Goal: Task Accomplishment & Management: Manage account settings

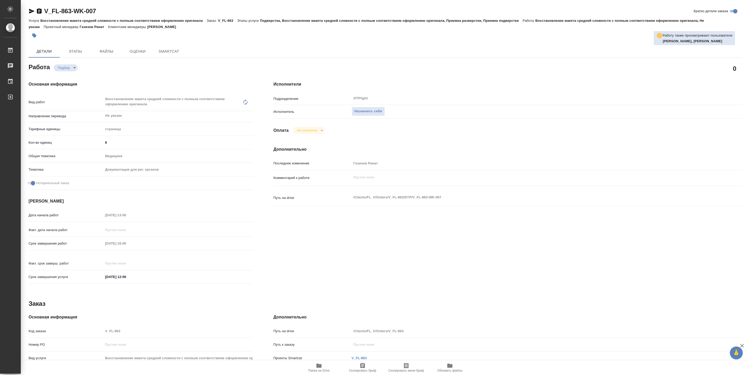
type textarea "x"
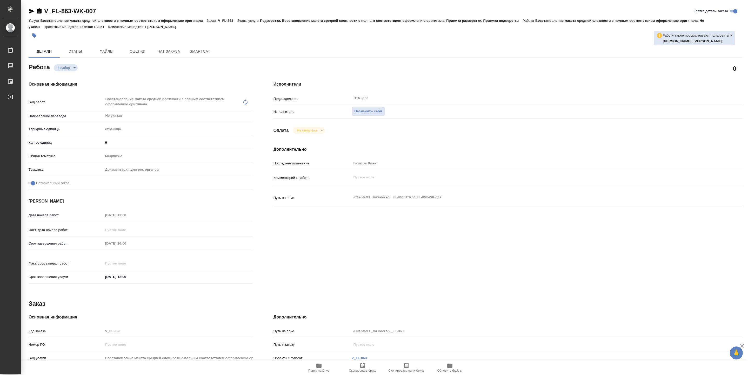
type textarea "x"
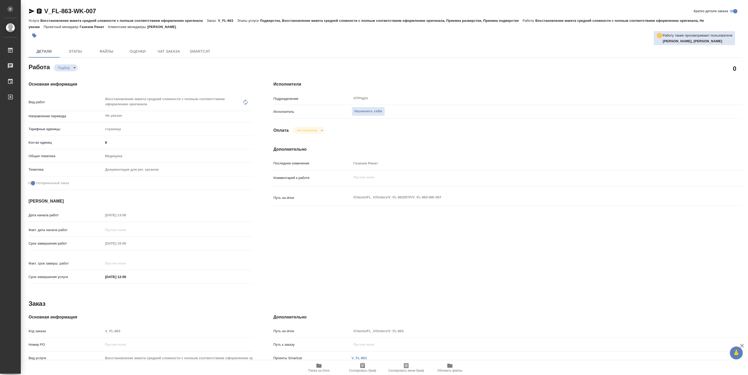
type textarea "x"
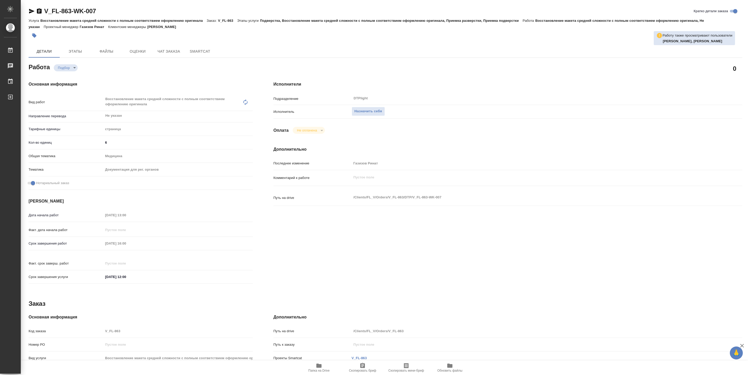
type textarea "x"
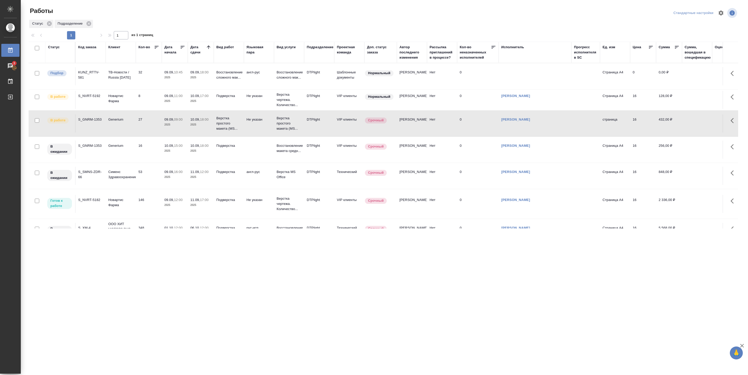
click at [147, 213] on td "146" at bounding box center [149, 204] width 26 height 18
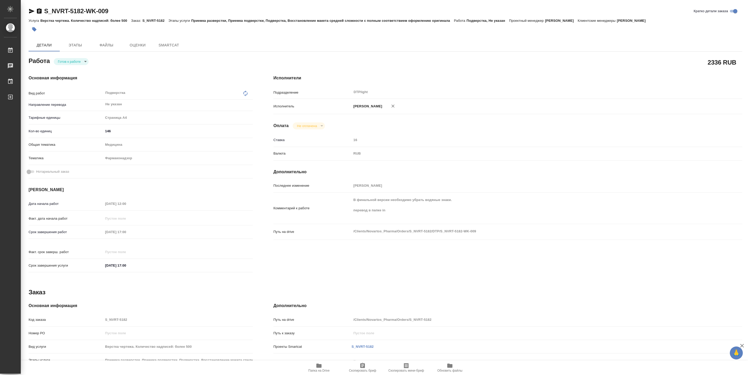
type textarea "x"
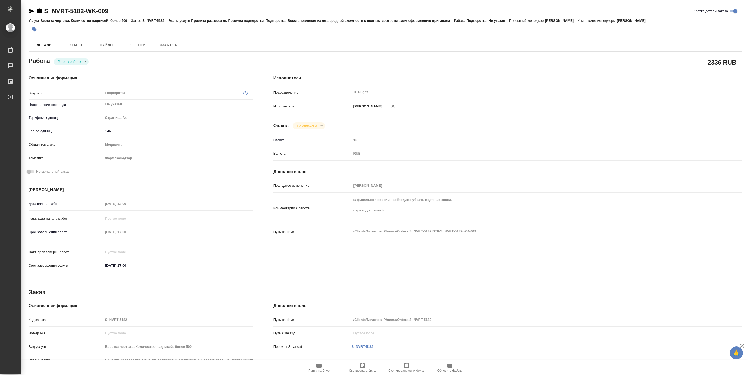
type textarea "x"
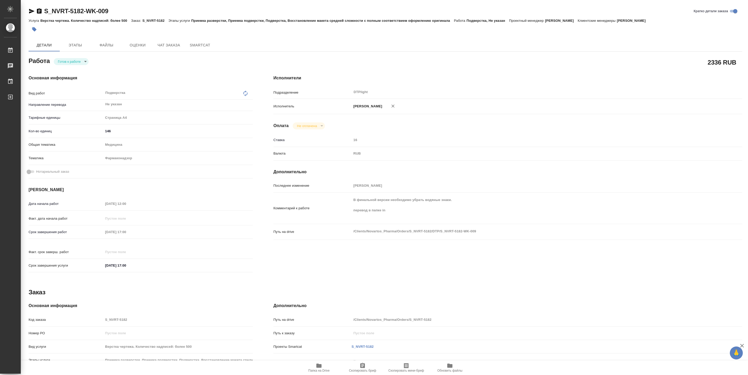
type textarea "x"
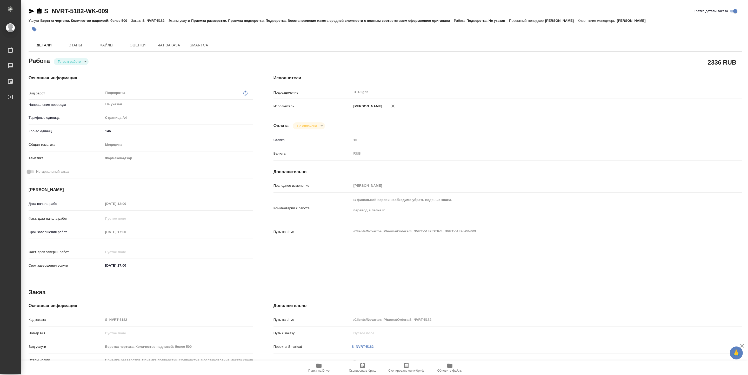
type textarea "x"
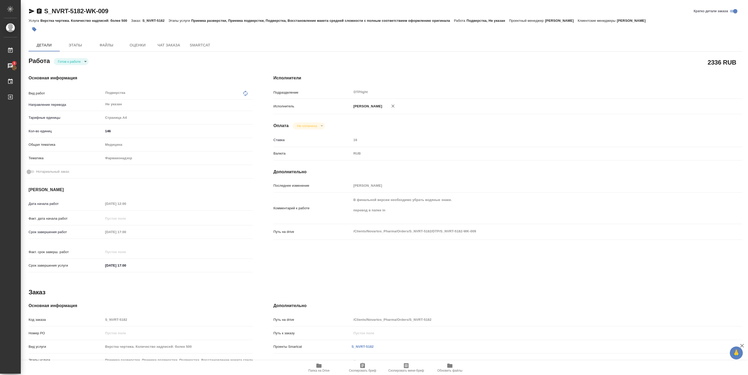
click at [65, 64] on body "🙏 .cls-1 fill:#fff; AWATERA Pankina Anna Работы 3 Чаты График Выйти S_NVRT-5182…" at bounding box center [374, 187] width 748 height 375
click at [65, 63] on button "В работе" at bounding box center [66, 62] width 17 height 6
type textarea "x"
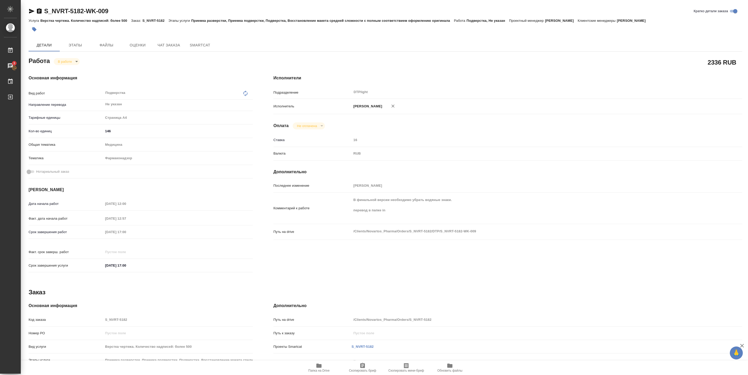
type textarea "x"
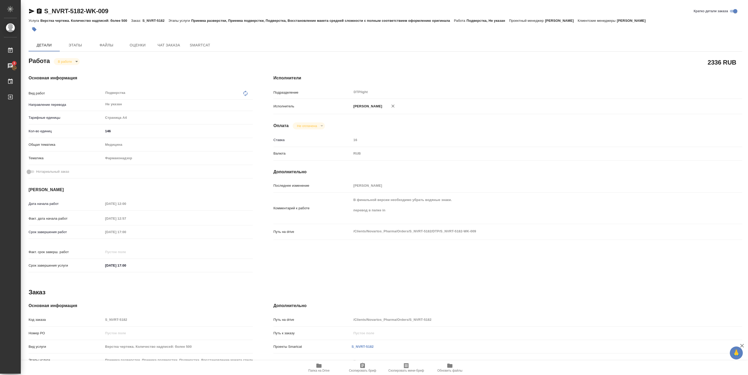
type textarea "x"
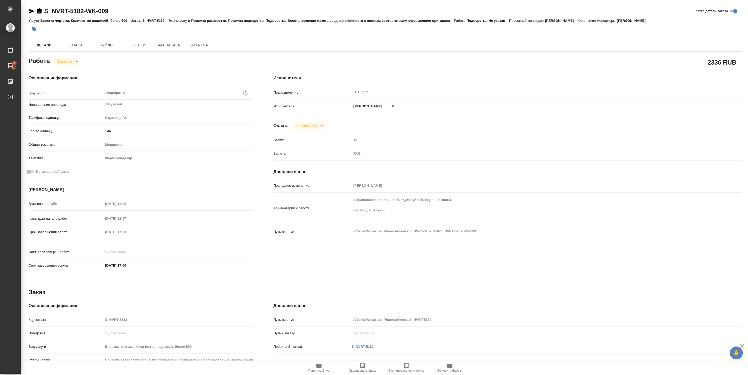
type textarea "x"
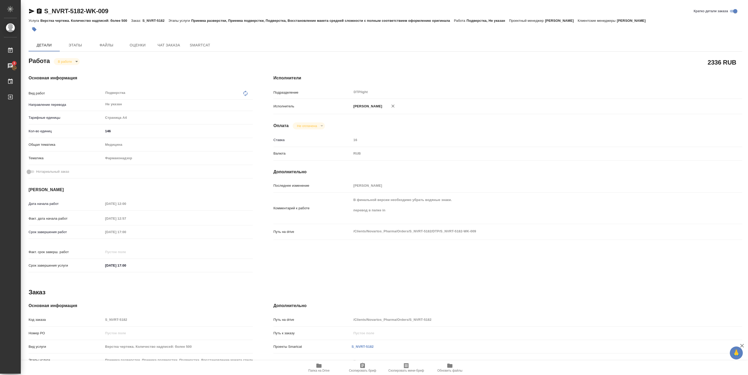
type textarea "x"
drag, startPoint x: 350, startPoint y: 214, endPoint x: 555, endPoint y: 216, distance: 205.4
click at [555, 212] on div "Комментарий к работе перевод https://drive.awatera.com/apps/files/?dir=/Shares/…" at bounding box center [507, 203] width 469 height 17
click at [323, 368] on span "Папка на Drive" at bounding box center [318, 368] width 37 height 10
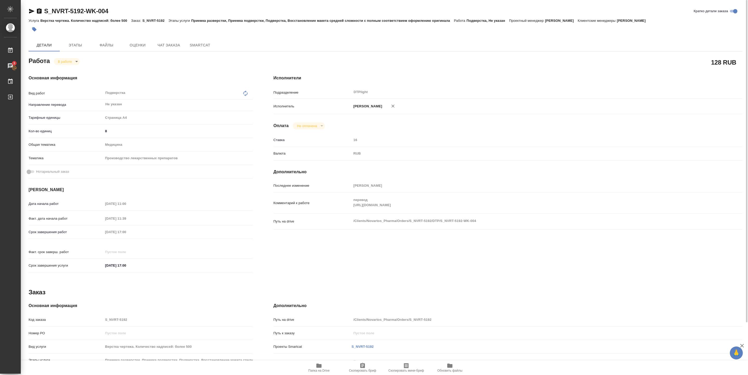
click at [29, 11] on icon "button" at bounding box center [32, 11] width 6 height 6
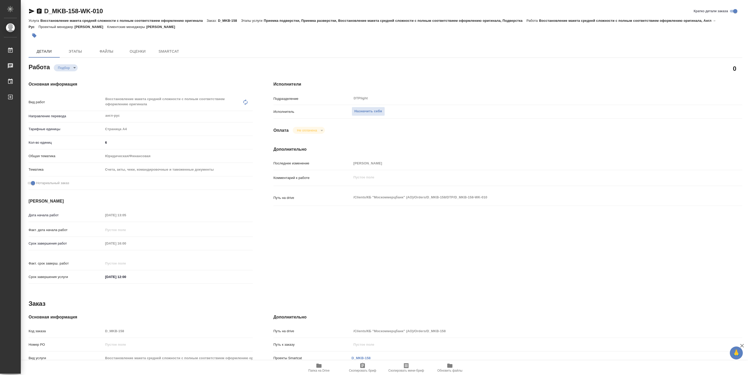
type textarea "x"
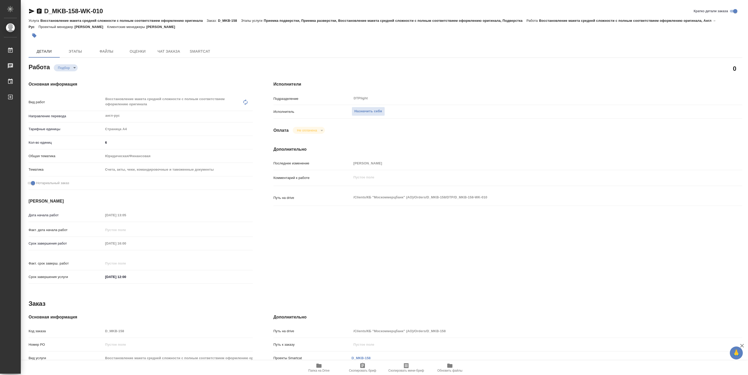
type textarea "x"
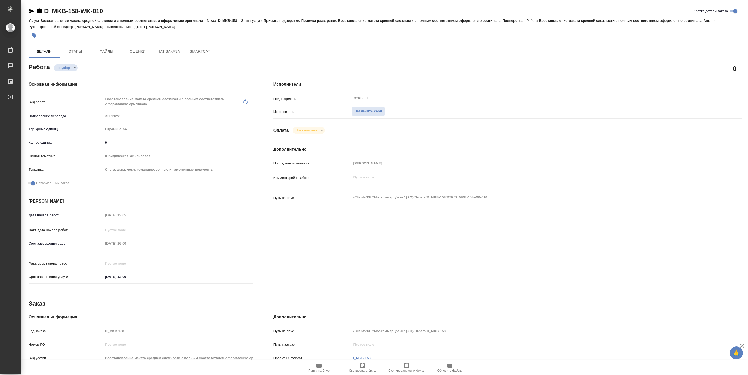
click at [318, 366] on icon "button" at bounding box center [318, 366] width 5 height 4
type textarea "x"
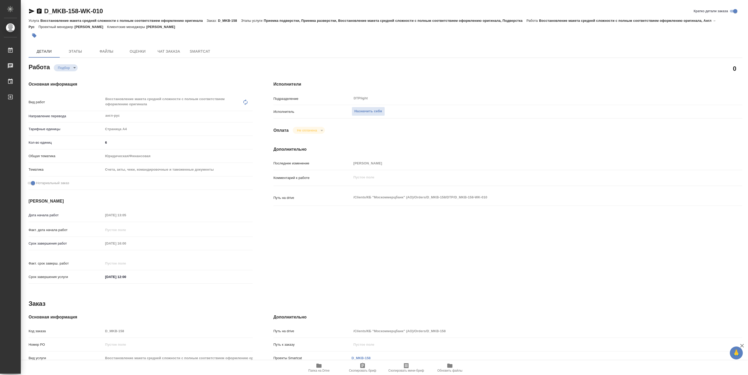
type textarea "x"
click at [359, 112] on span "Назначить себя" at bounding box center [368, 112] width 28 height 6
type textarea "x"
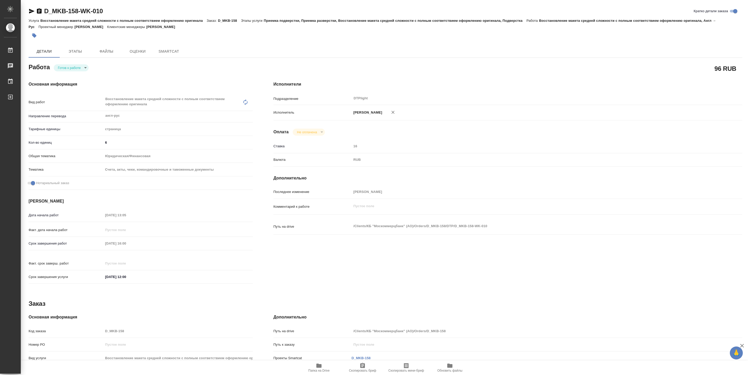
type textarea "x"
click at [78, 68] on body "🙏 .cls-1 fill:#fff; AWATERA Pankina Anna Работы Чаты График Выйти D_MKB-158-WK-…" at bounding box center [374, 187] width 748 height 375
type textarea "x"
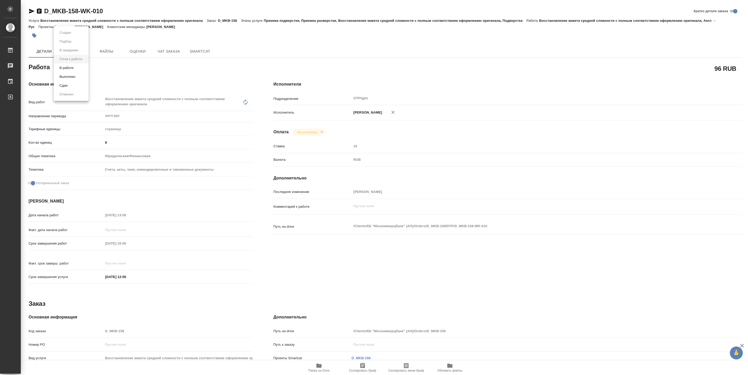
type textarea "x"
click at [66, 67] on button "В работе" at bounding box center [66, 68] width 17 height 6
type textarea "x"
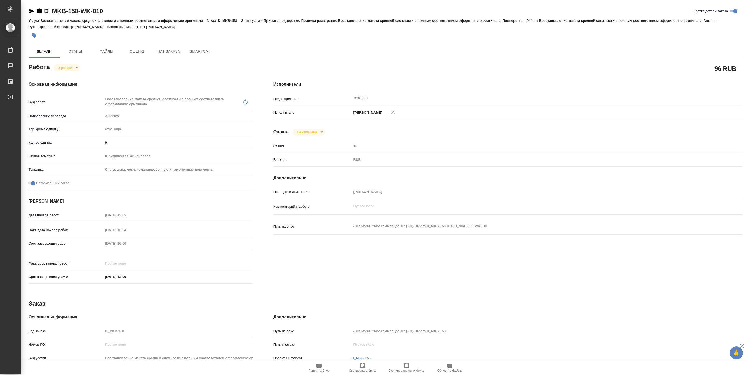
type textarea "x"
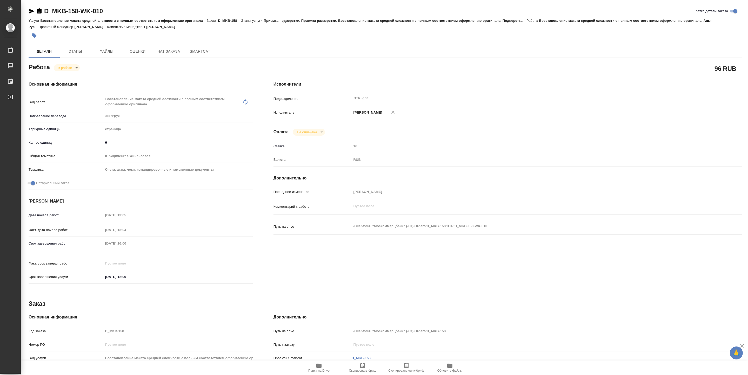
type textarea "x"
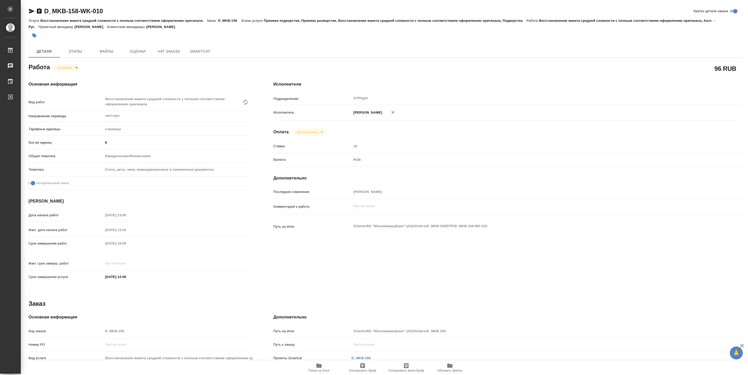
type textarea "x"
click at [72, 67] on body "🙏 .cls-1 fill:#fff; AWATERA Pankina Anna Работы 3 Чаты График Выйти D_MKB-158-W…" at bounding box center [374, 187] width 748 height 375
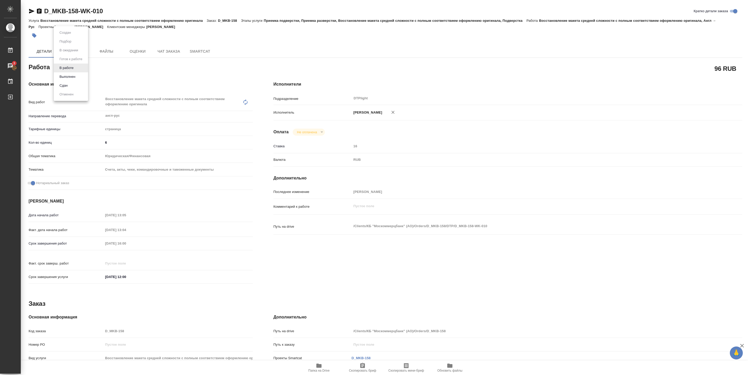
click at [407, 112] on div at bounding box center [374, 187] width 748 height 375
click at [395, 112] on icon "button" at bounding box center [393, 112] width 3 height 3
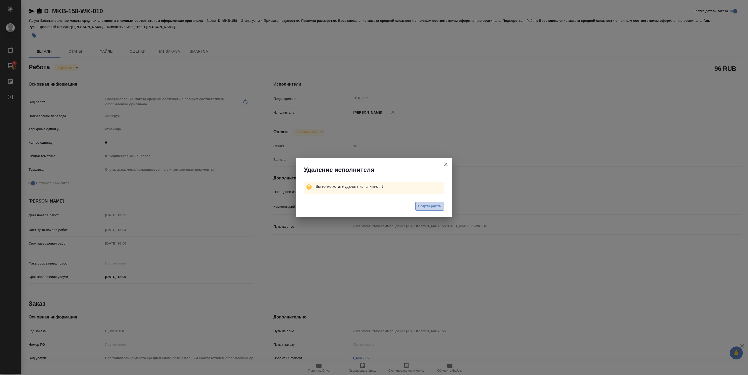
click at [432, 208] on span "Подтвердить" at bounding box center [429, 207] width 23 height 6
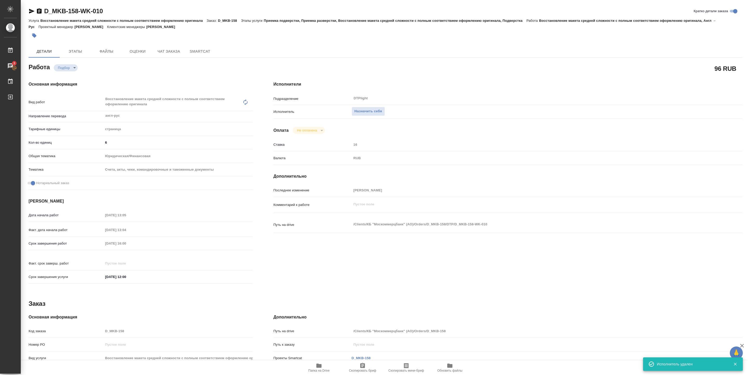
type textarea "x"
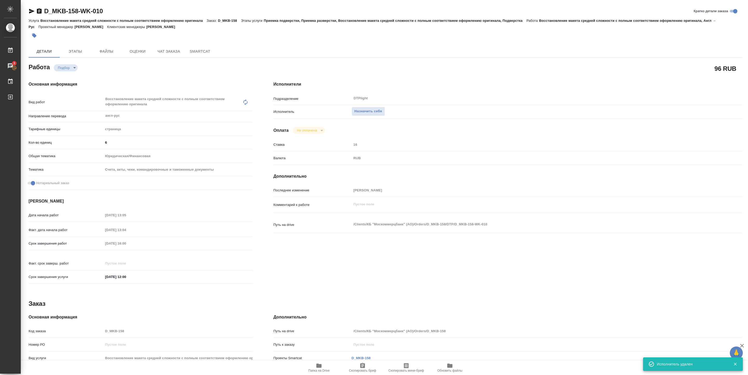
type textarea "x"
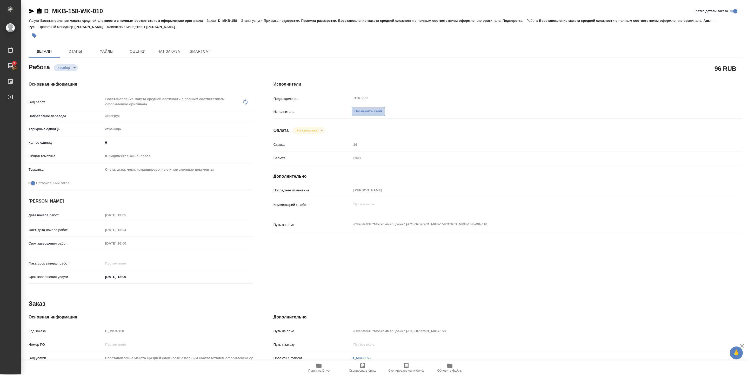
click at [374, 111] on span "Назначить себя" at bounding box center [368, 112] width 28 height 6
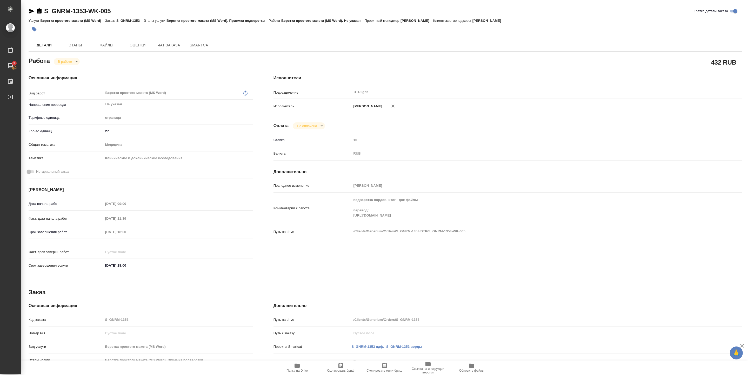
drag, startPoint x: 351, startPoint y: 225, endPoint x: 569, endPoint y: 230, distance: 218.2
click at [569, 226] on div "Комментарий к работе подверстка вордов. итог - док файлы перевод: [URL][DOMAIN_…" at bounding box center [507, 210] width 469 height 31
click at [286, 373] on span "Папка на Drive" at bounding box center [296, 368] width 37 height 10
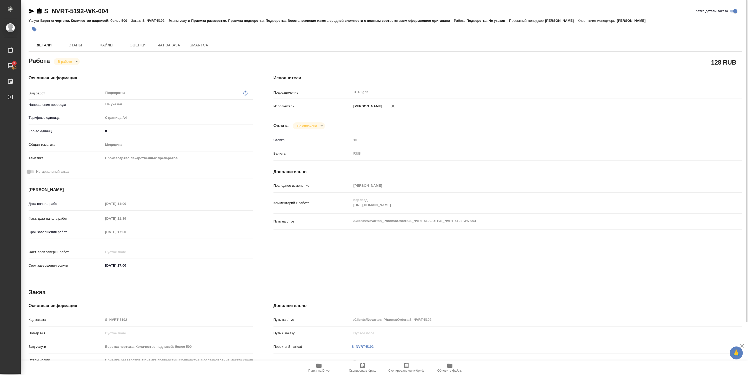
click at [318, 365] on icon "button" at bounding box center [318, 366] width 5 height 4
click at [76, 62] on body "🙏 .cls-1 fill:#fff; AWATERA Pankina Anna Работы 3 Чаты График Выйти S_NVRT-5192…" at bounding box center [374, 187] width 748 height 375
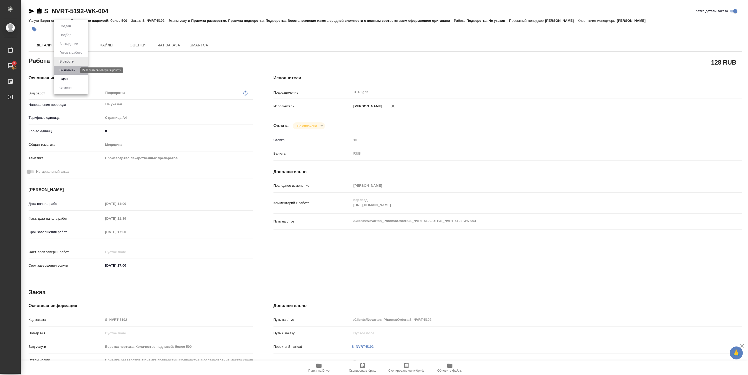
click at [74, 68] on button "Выполнен" at bounding box center [67, 71] width 19 height 6
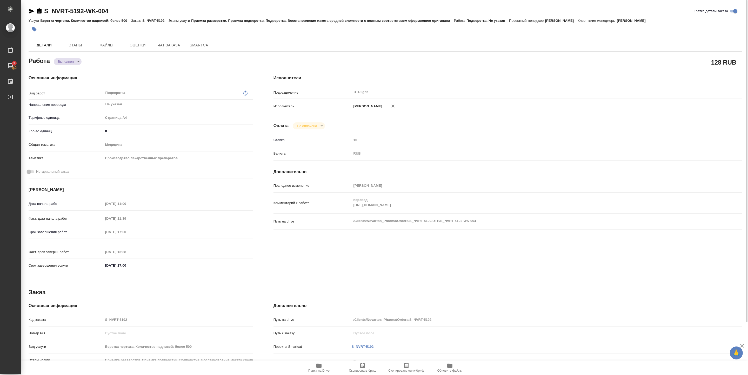
type textarea "x"
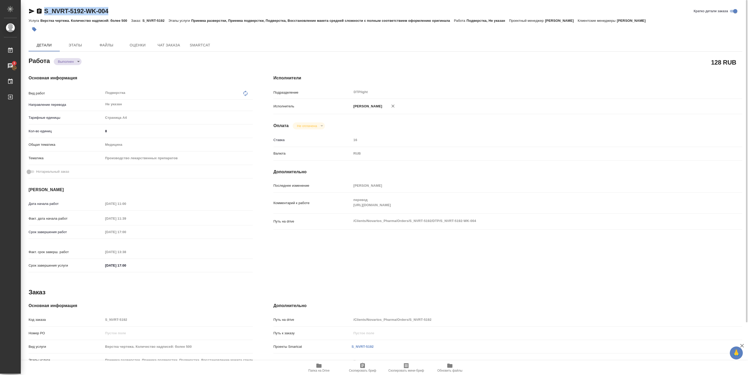
drag, startPoint x: 45, startPoint y: 17, endPoint x: 138, endPoint y: 12, distance: 92.8
click at [138, 12] on div "S_NVRT-5192-WK-004 Кратко детали заказа" at bounding box center [386, 12] width 714 height 10
type textarea "x"
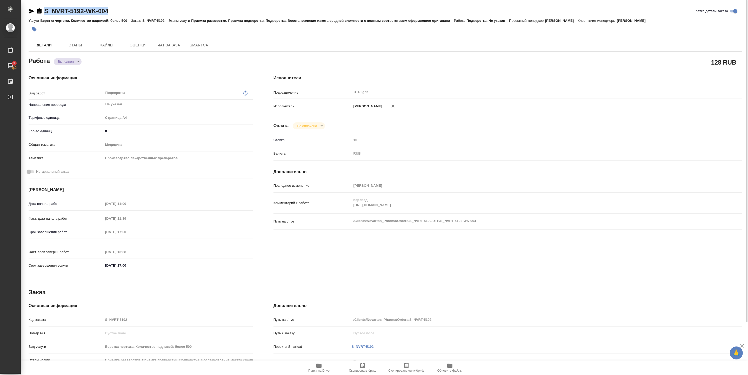
type textarea "x"
copy link "S_NVRT-5192-WK-004"
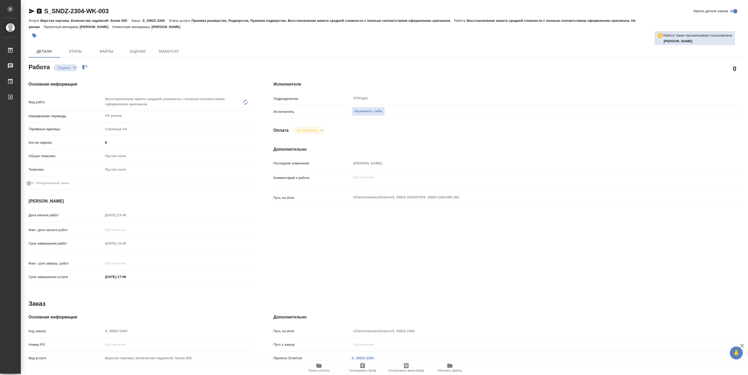
type textarea "x"
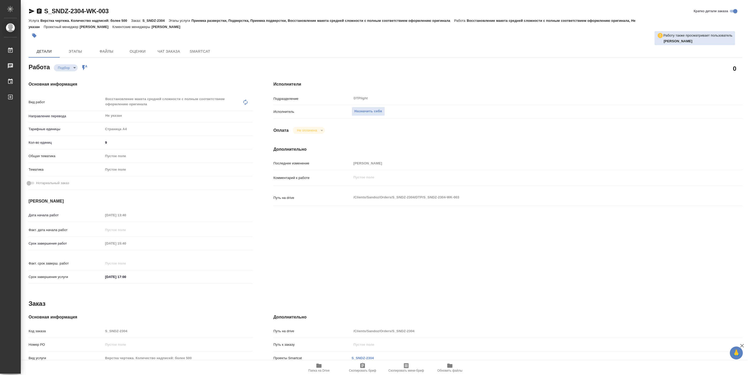
type textarea "x"
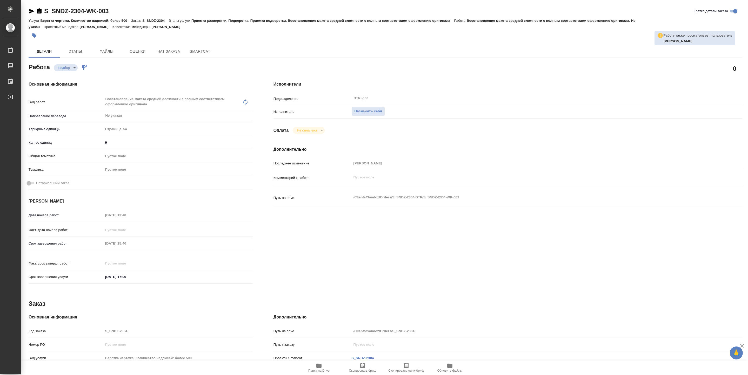
click at [318, 368] on icon "button" at bounding box center [318, 366] width 5 height 4
type textarea "x"
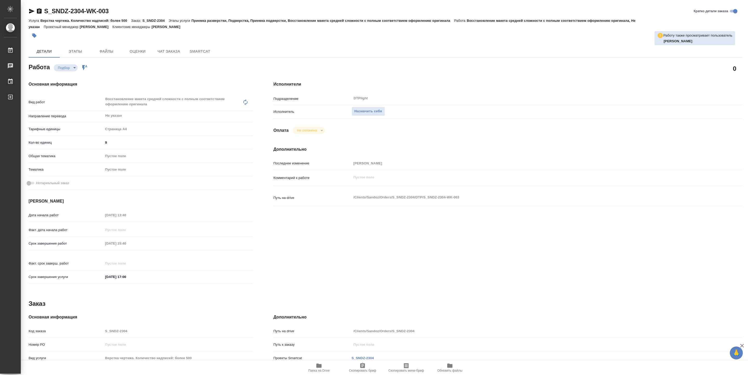
type textarea "x"
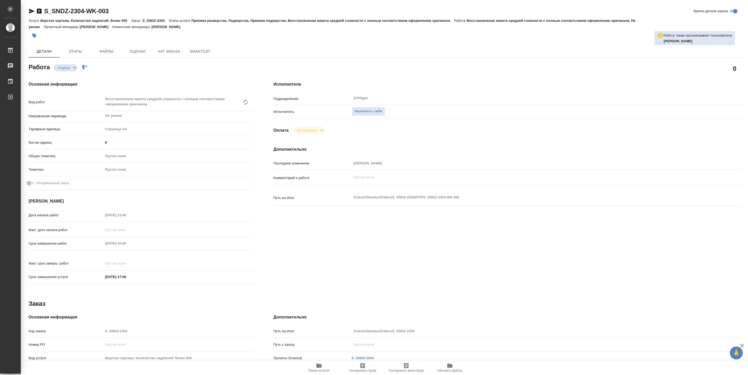
type textarea "x"
click at [374, 113] on span "Назначить себя" at bounding box center [368, 112] width 28 height 6
type textarea "x"
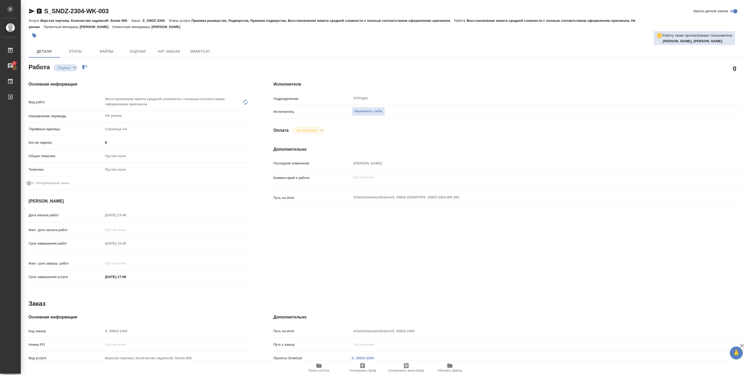
type textarea "x"
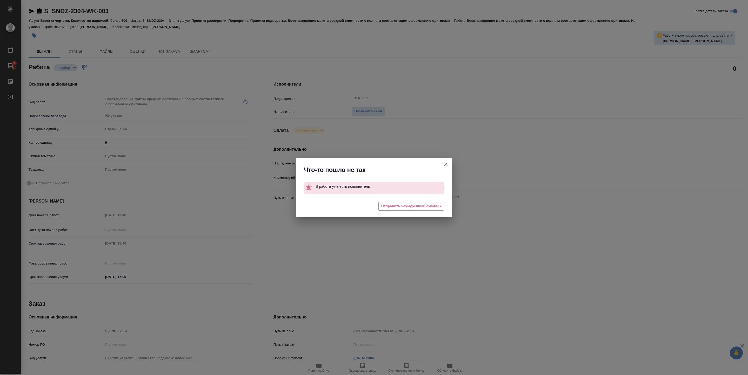
click at [442, 165] on icon "button" at bounding box center [445, 164] width 6 height 6
type textarea "x"
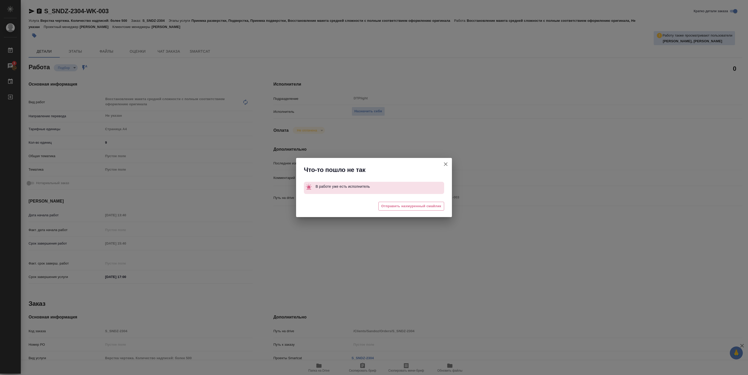
type textarea "x"
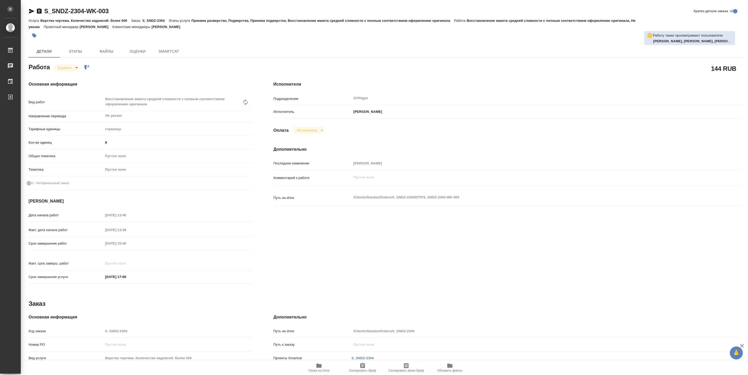
type textarea "x"
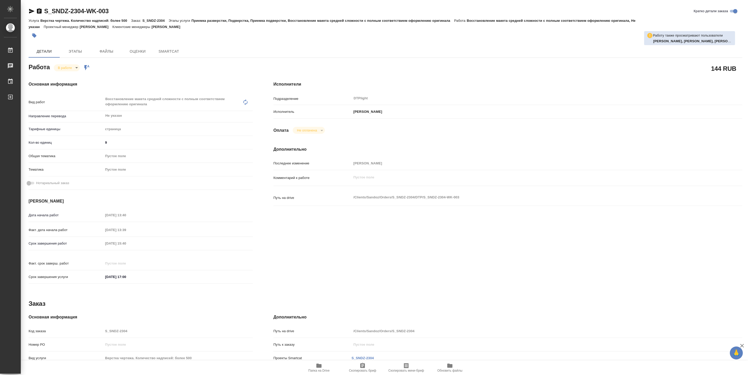
type textarea "x"
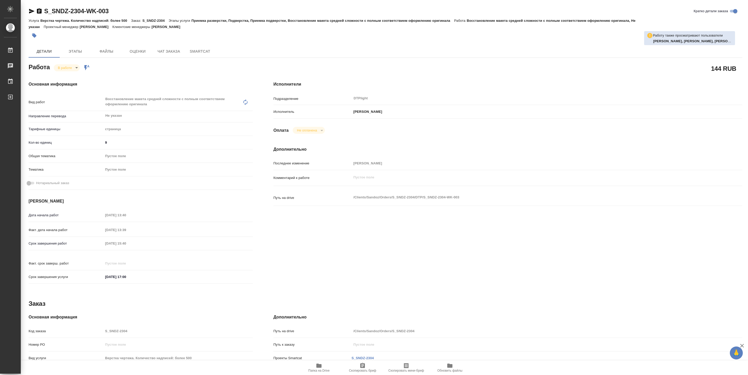
type textarea "x"
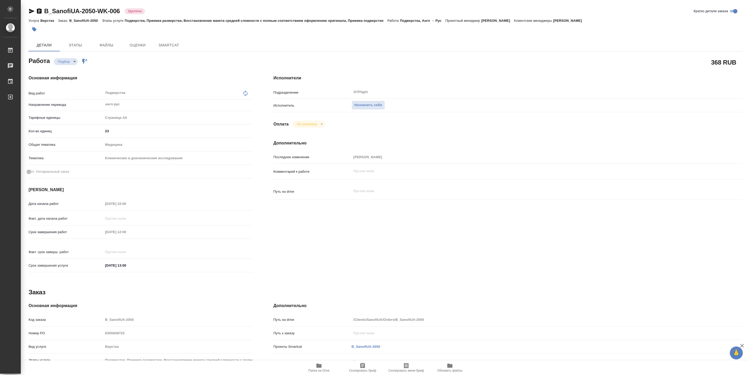
type textarea "x"
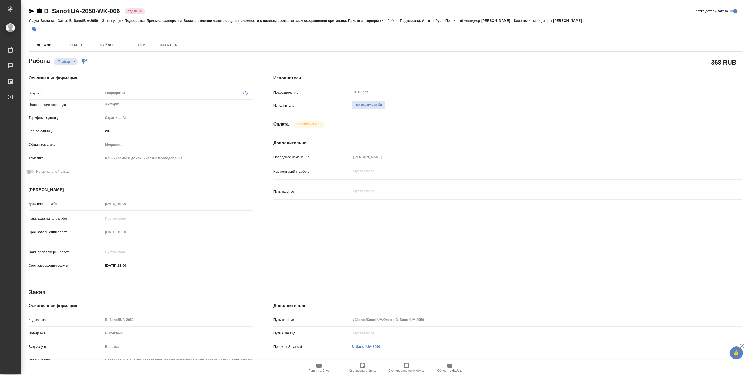
type textarea "x"
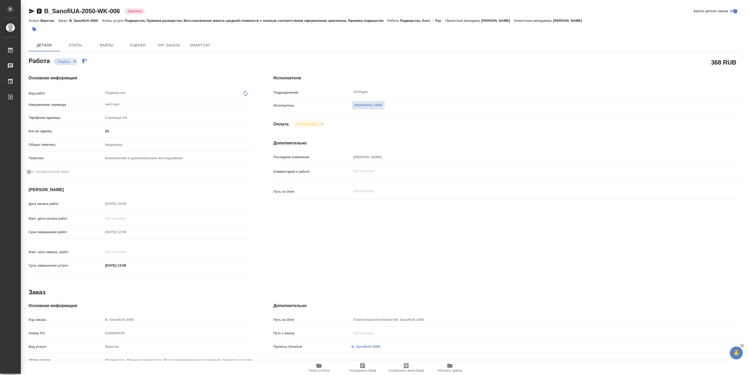
type textarea "x"
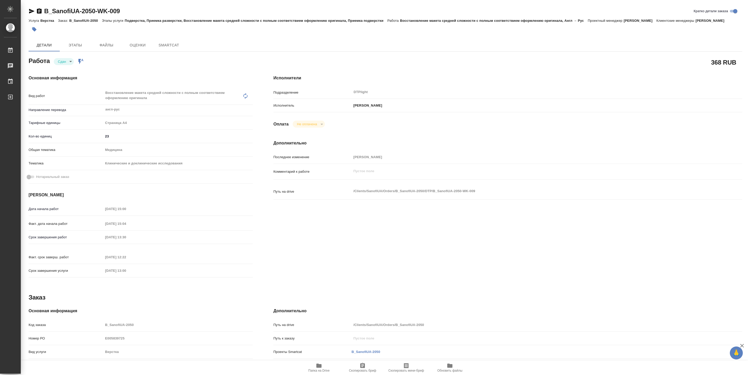
type textarea "x"
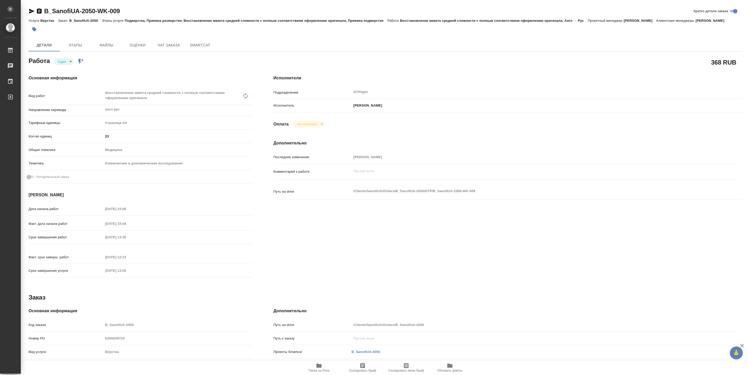
type textarea "x"
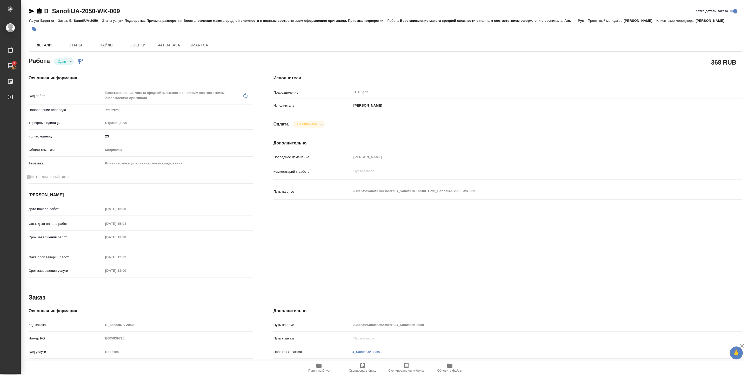
type textarea "x"
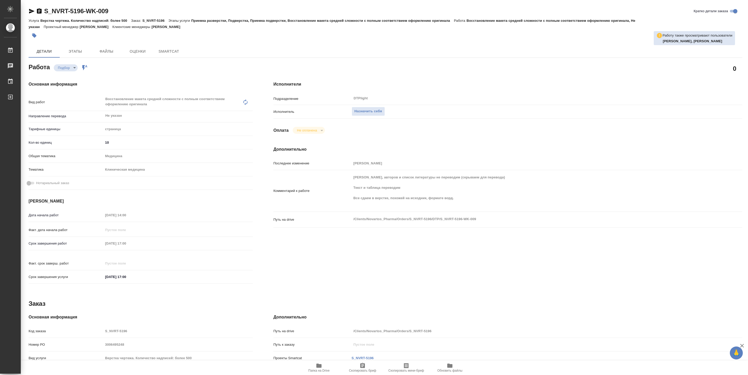
type textarea "x"
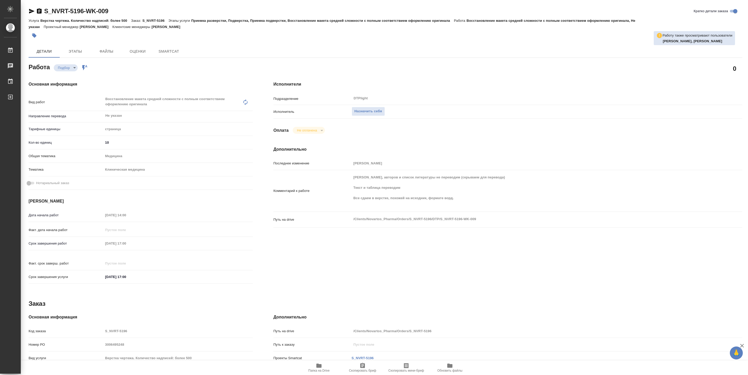
type textarea "x"
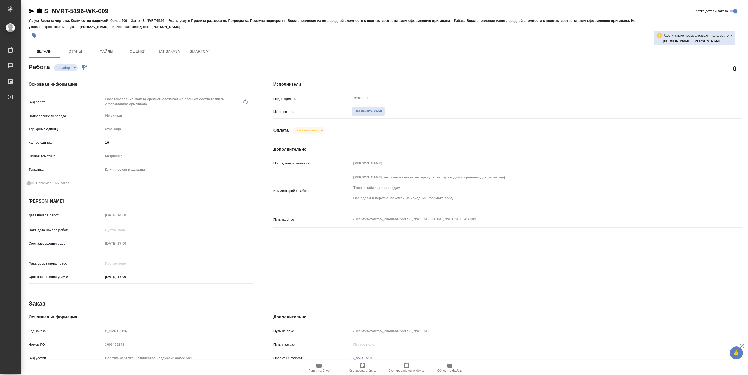
type textarea "x"
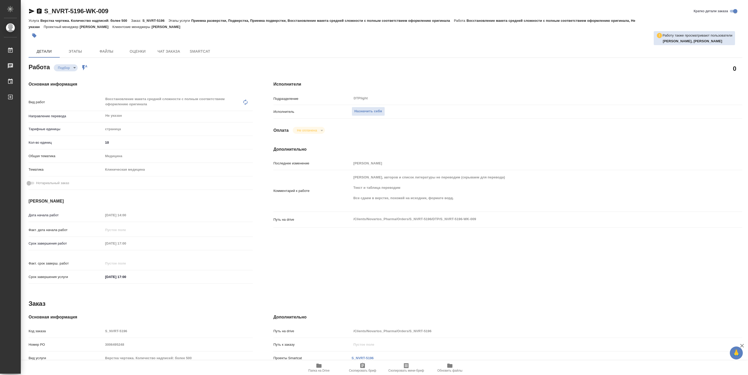
click at [329, 362] on button "Папка на Drive" at bounding box center [319, 368] width 44 height 15
type textarea "x"
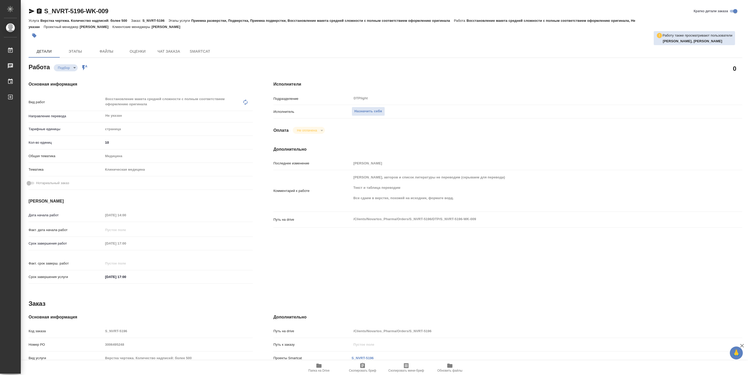
type textarea "x"
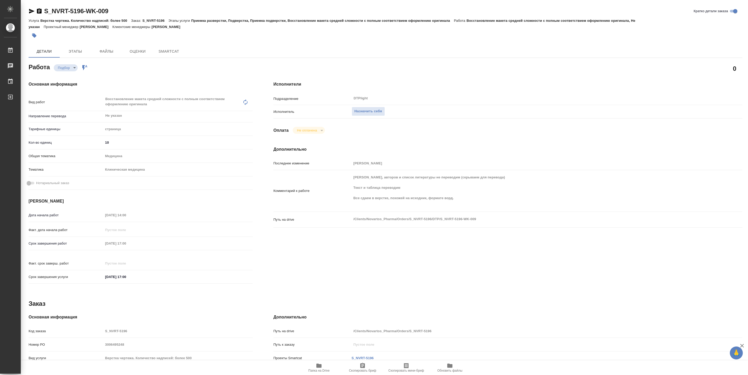
type textarea "x"
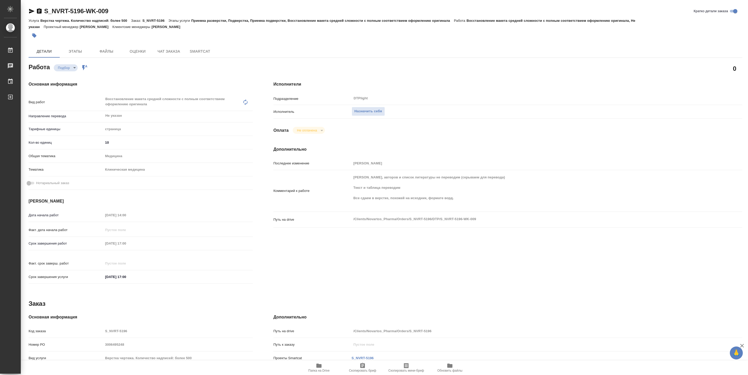
type textarea "x"
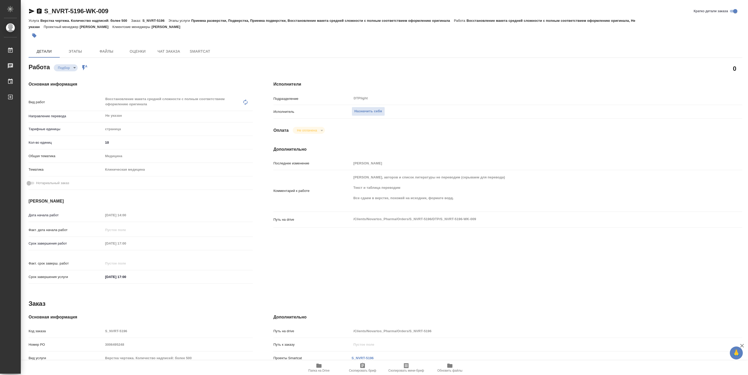
type textarea "x"
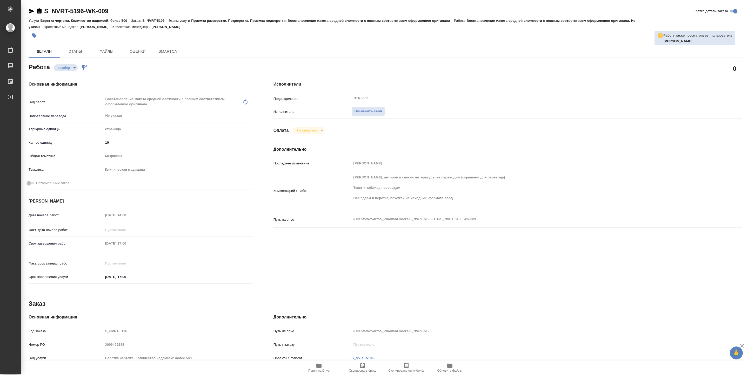
type textarea "x"
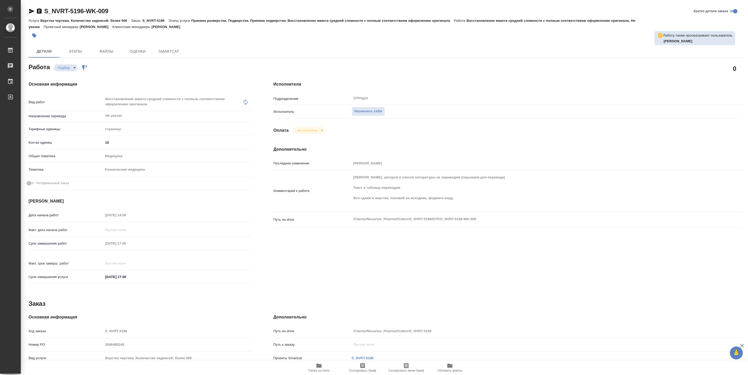
type textarea "x"
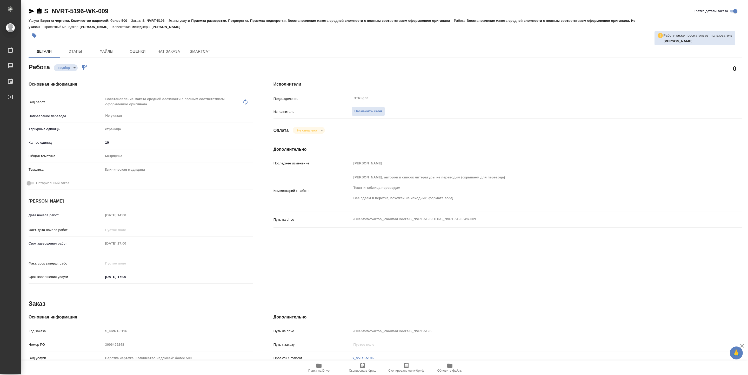
type textarea "x"
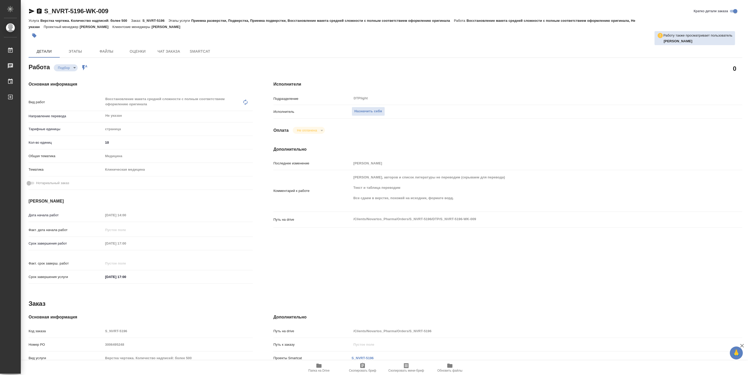
type textarea "x"
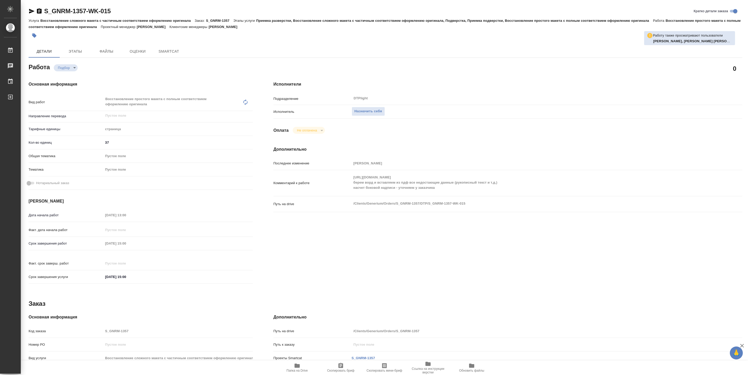
type textarea "x"
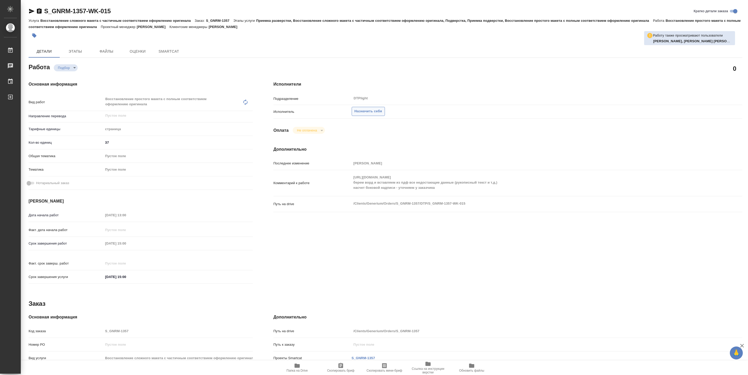
type textarea "x"
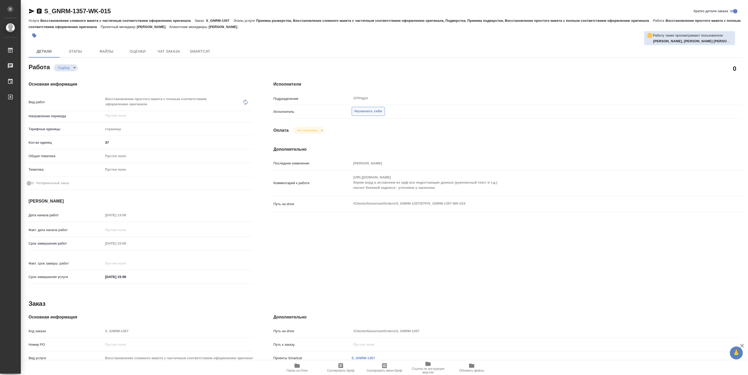
type textarea "x"
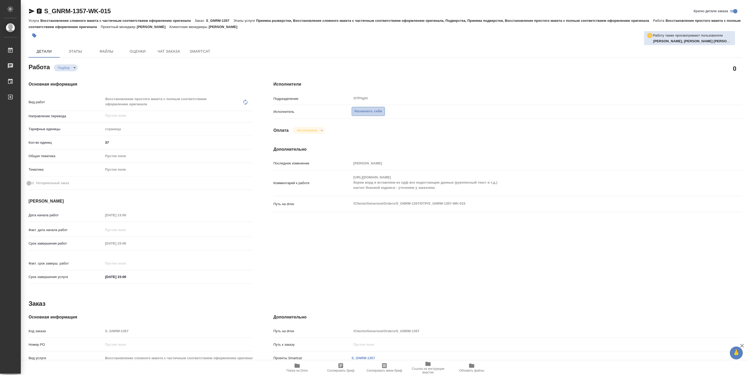
click at [371, 113] on span "Назначить себя" at bounding box center [368, 112] width 28 height 6
type textarea "x"
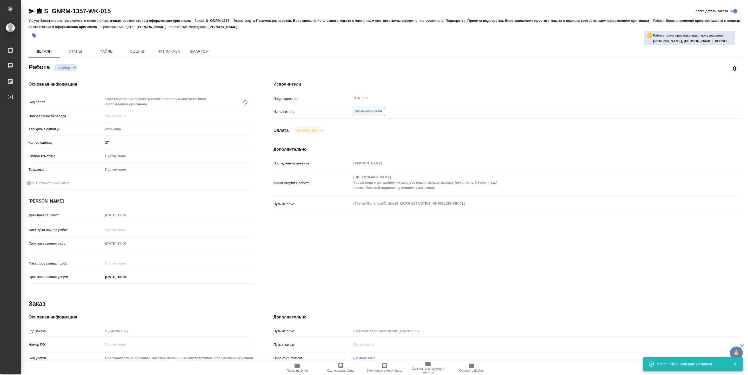
type textarea "x"
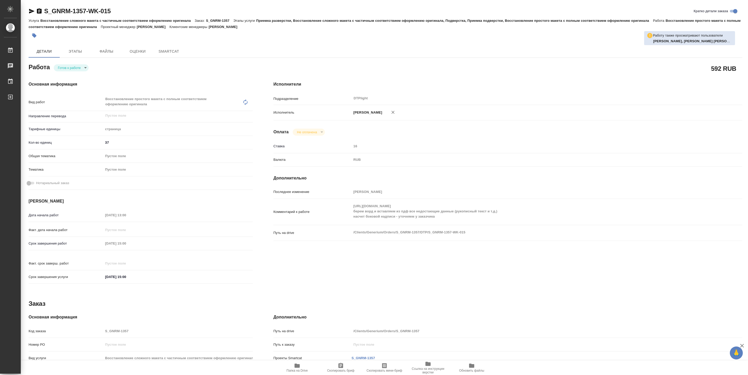
type textarea "x"
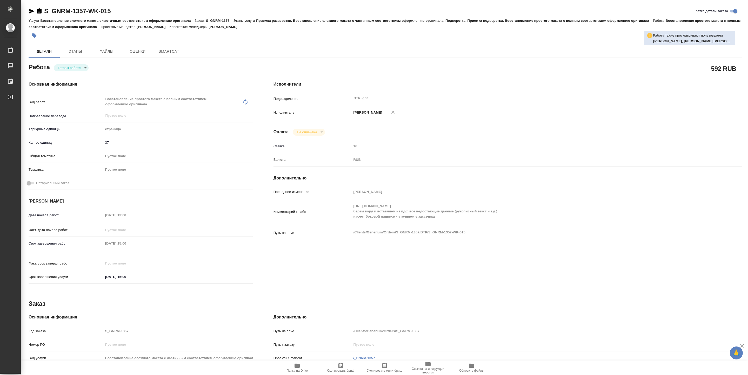
click at [73, 70] on body "🙏 .cls-1 fill:#fff; AWATERA [PERSON_NAME] Работы Чаты График Выйти S_GNRM-1357-…" at bounding box center [374, 187] width 748 height 375
type textarea "x"
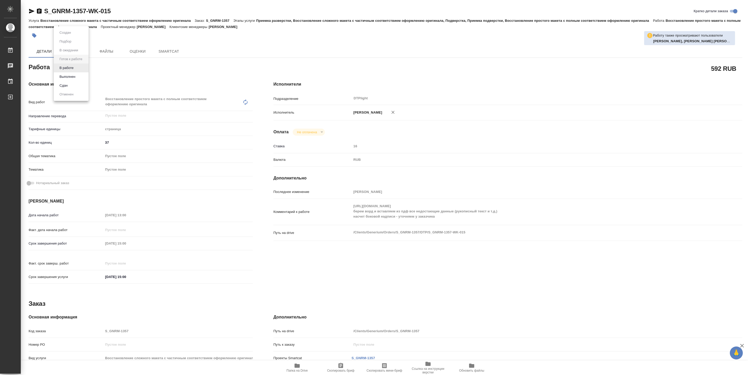
type textarea "x"
click at [73, 67] on button "В работе" at bounding box center [66, 68] width 17 height 6
type textarea "x"
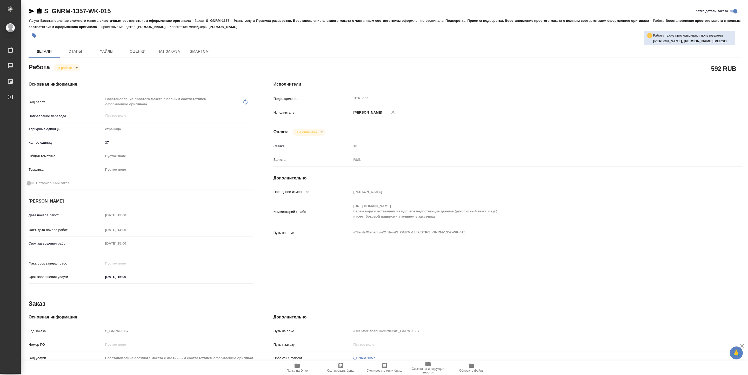
type textarea "x"
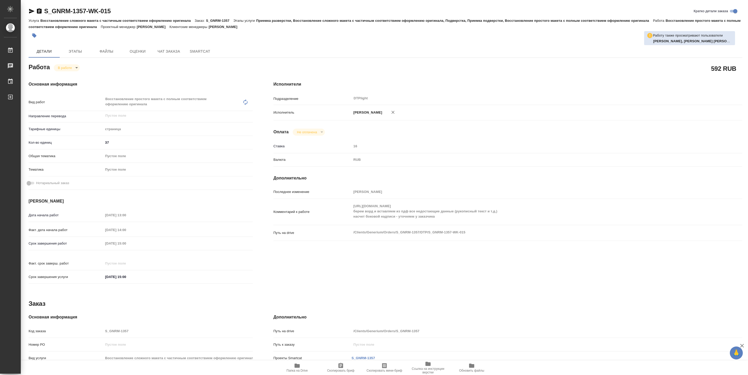
type textarea "x"
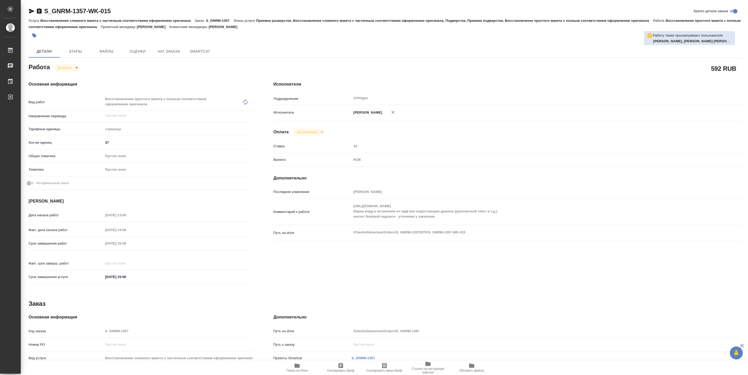
type textarea "x"
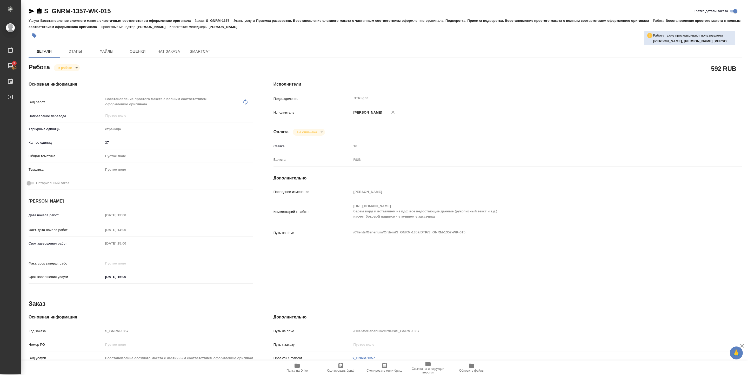
type textarea "x"
drag, startPoint x: 350, startPoint y: 212, endPoint x: 436, endPoint y: 205, distance: 86.2
click at [436, 205] on div "Последнее изменение Панькина Анна Комментарий к работе https://drive.awatera.co…" at bounding box center [507, 218] width 469 height 60
click at [290, 370] on span "Папка на Drive" at bounding box center [296, 371] width 21 height 4
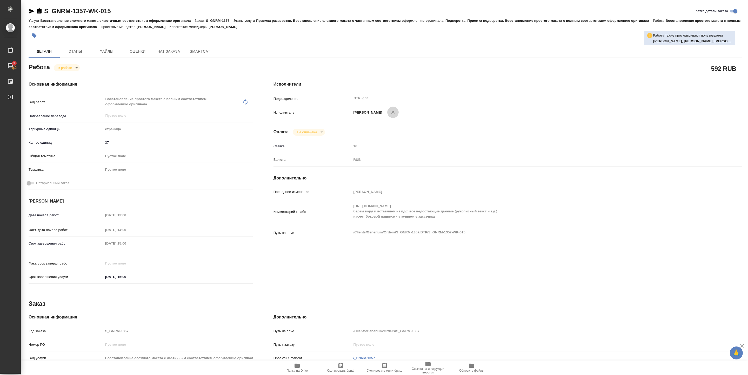
click at [395, 114] on icon "button" at bounding box center [393, 112] width 3 height 3
type textarea "x"
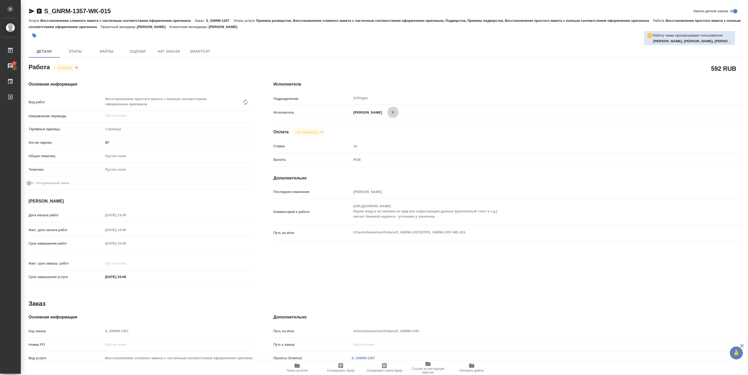
type textarea "x"
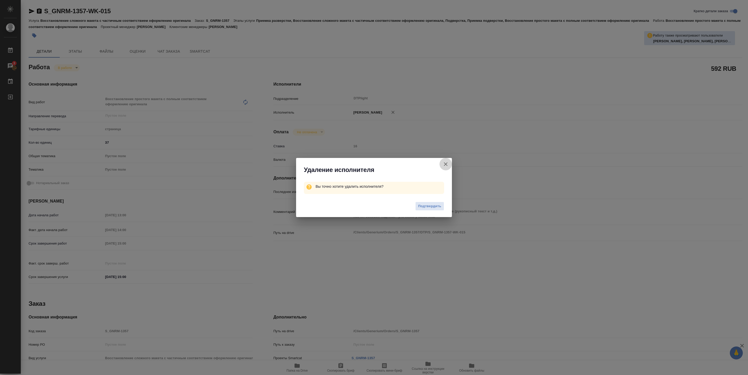
click at [445, 165] on icon "button" at bounding box center [445, 164] width 6 height 6
type textarea "x"
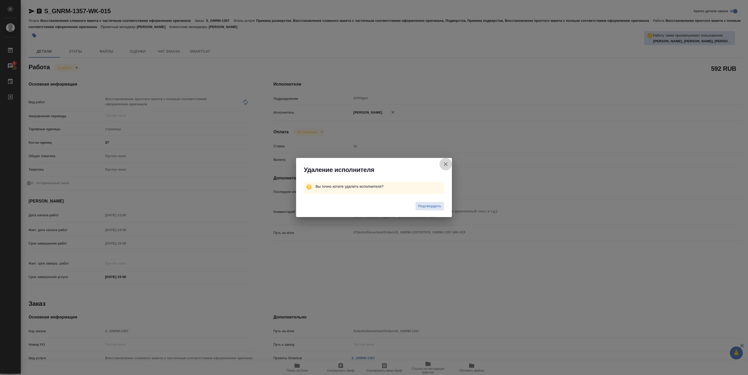
type textarea "x"
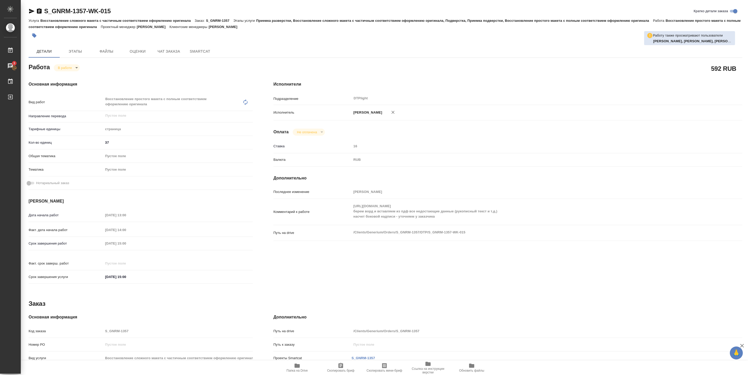
click at [399, 111] on button "button" at bounding box center [392, 112] width 11 height 11
type textarea "x"
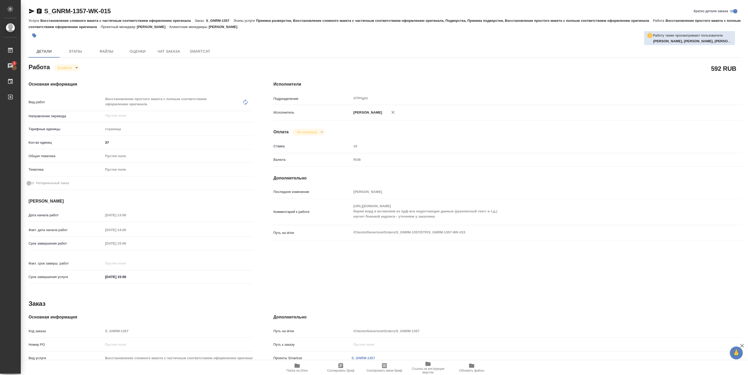
type textarea "x"
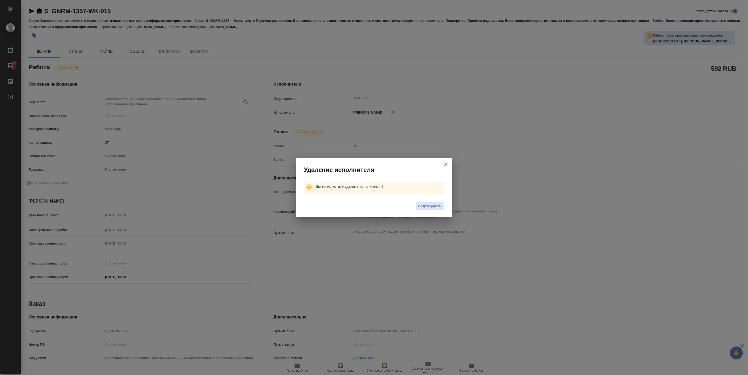
click at [408, 112] on div "Удаление исполнителя Вы точно хотите удалить исполнителя? Подтвердить" at bounding box center [374, 187] width 748 height 375
click at [435, 205] on span "Подтвердить" at bounding box center [429, 207] width 23 height 6
type textarea "x"
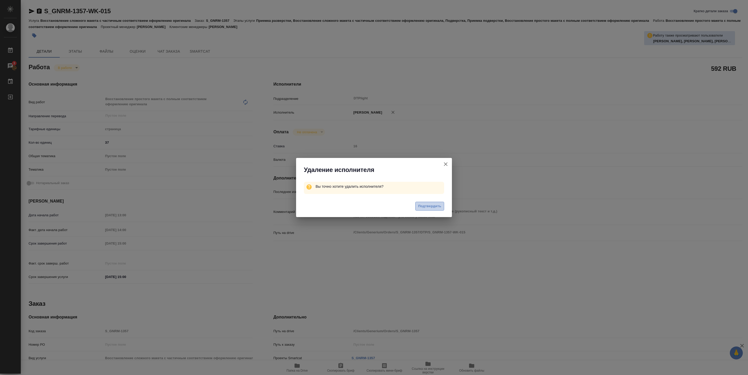
type textarea "x"
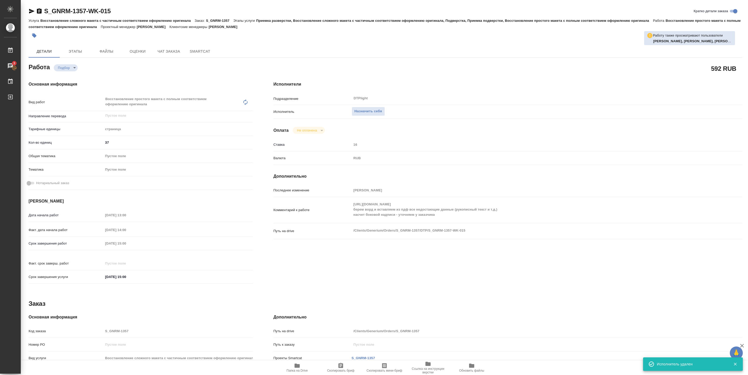
type textarea "x"
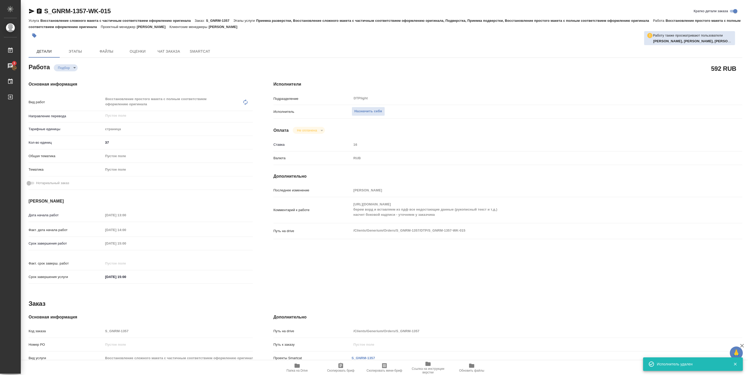
type textarea "x"
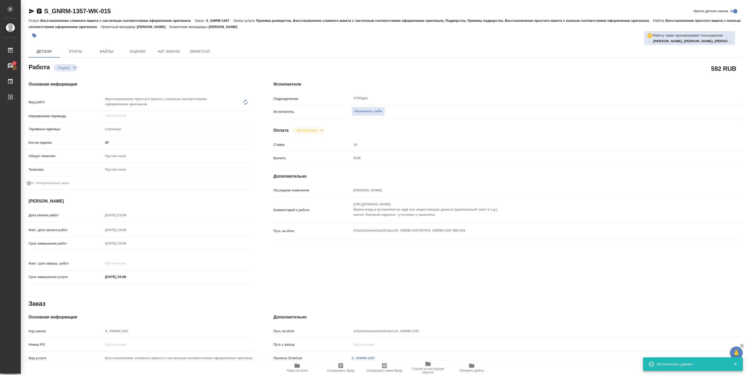
type textarea "x"
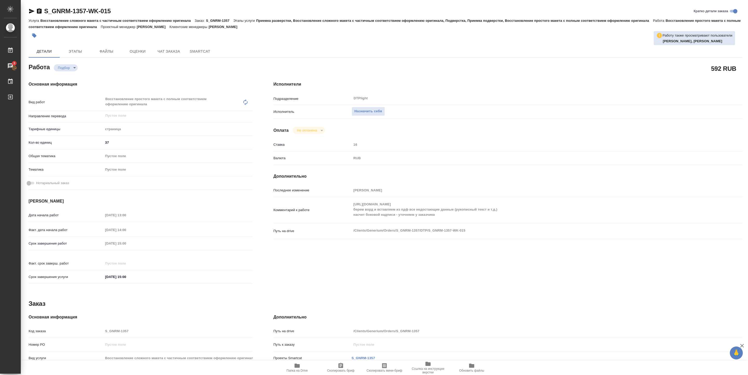
click at [297, 372] on span "Папка на Drive" at bounding box center [296, 371] width 21 height 4
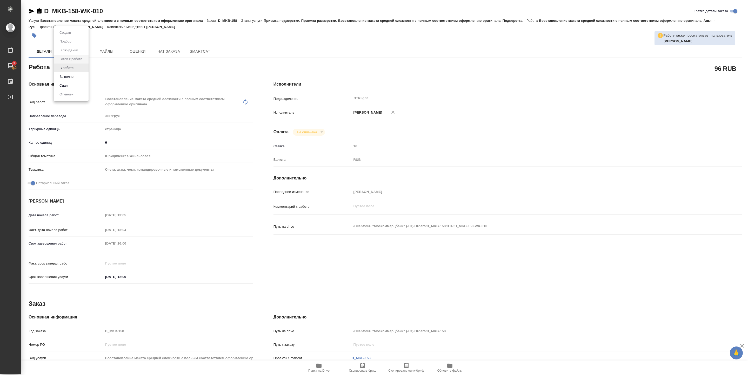
click at [80, 69] on body "🙏 .cls-1 fill:#fff; AWATERA Pankina Anna Работы 3 Чаты График Выйти D_MKB-158-W…" at bounding box center [374, 187] width 748 height 375
click at [69, 68] on button "В работе" at bounding box center [66, 68] width 17 height 6
type textarea "x"
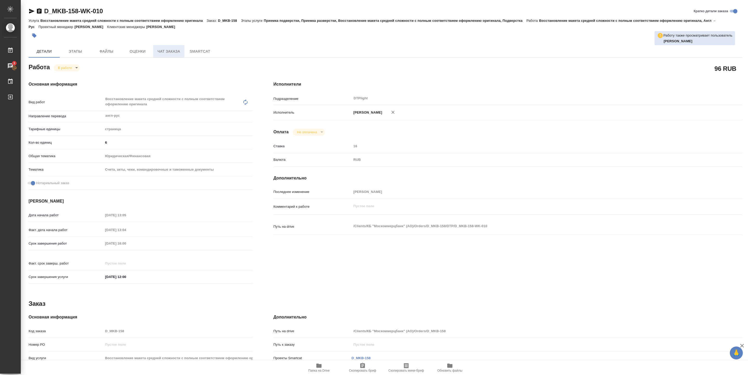
type textarea "x"
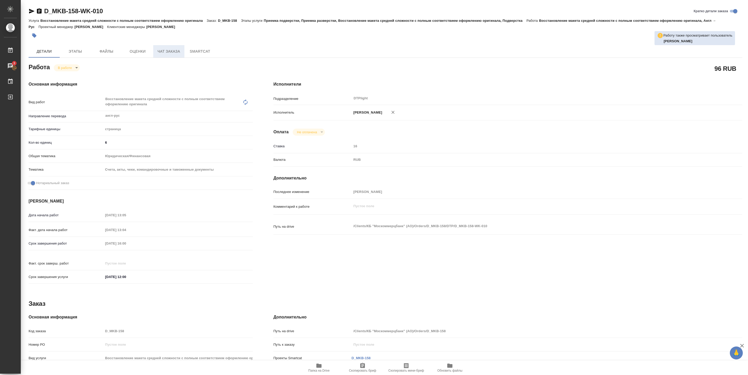
type textarea "x"
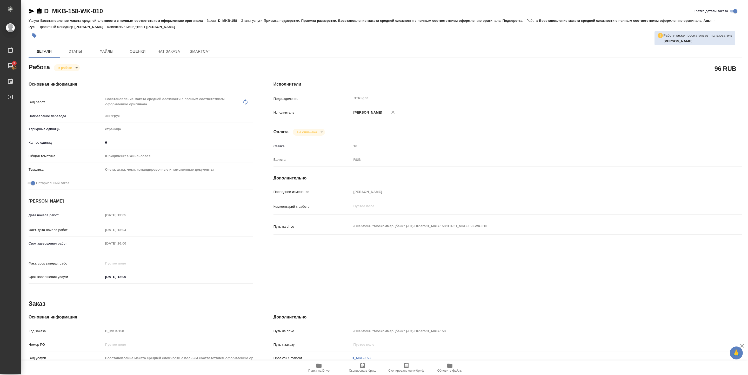
type textarea "x"
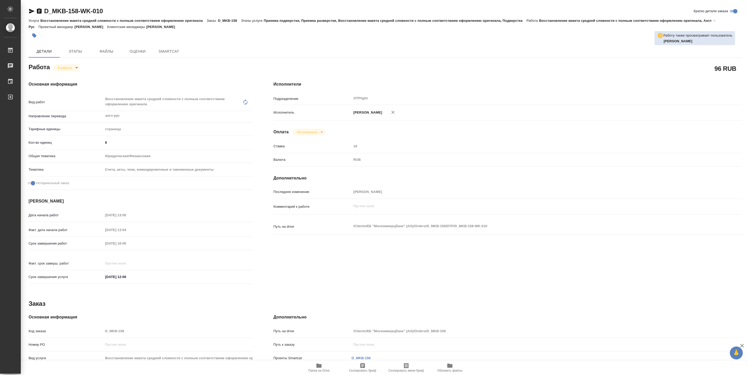
type textarea "x"
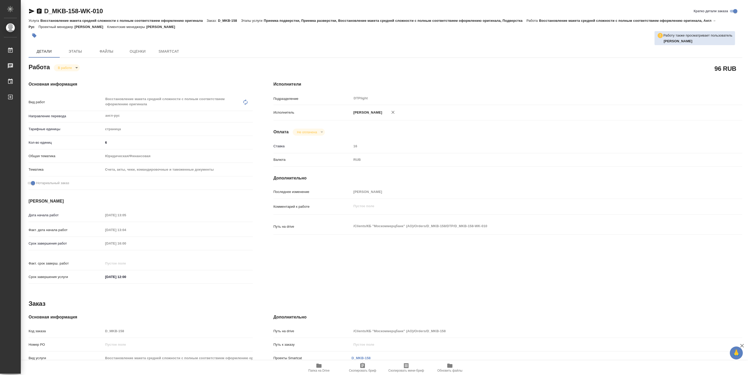
type textarea "x"
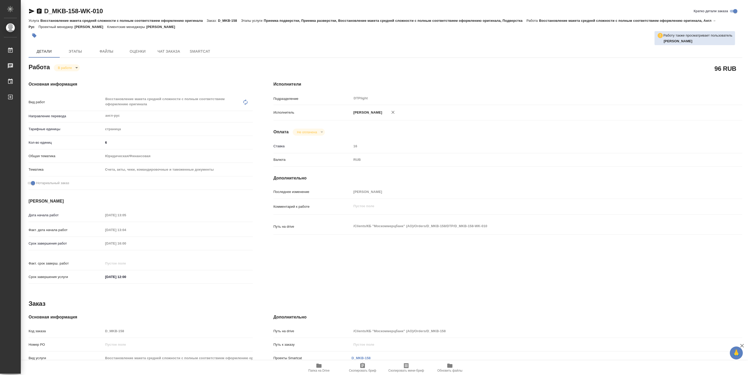
type textarea "x"
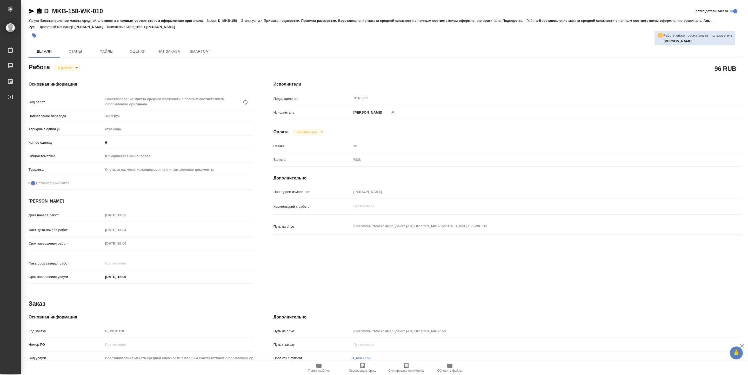
type textarea "x"
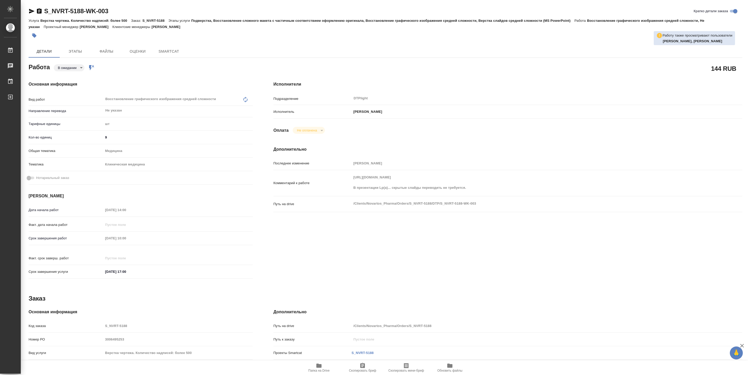
type textarea "x"
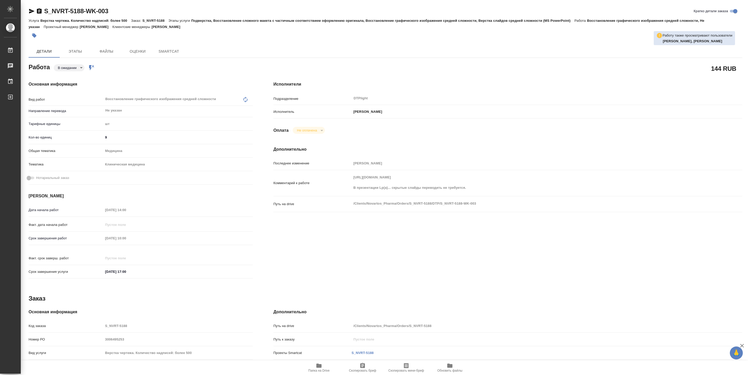
type textarea "x"
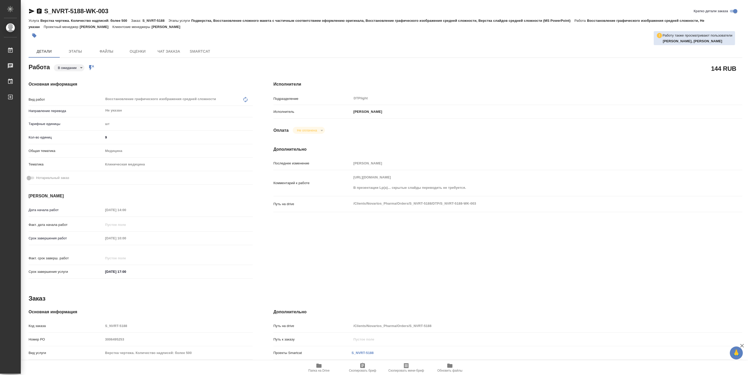
type textarea "x"
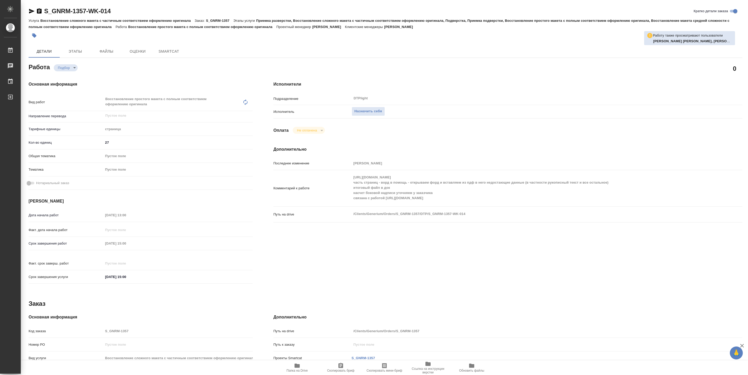
type textarea "x"
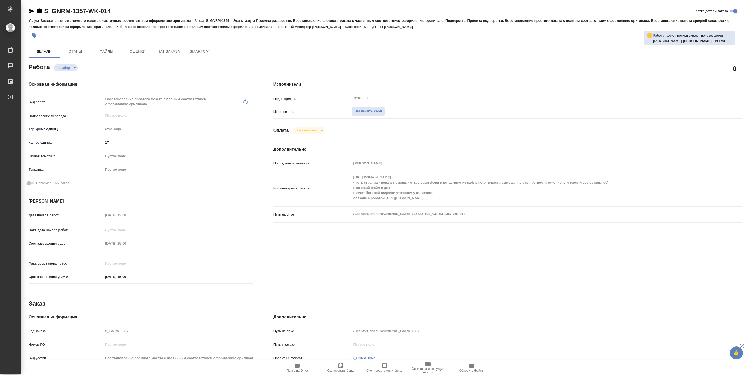
type textarea "x"
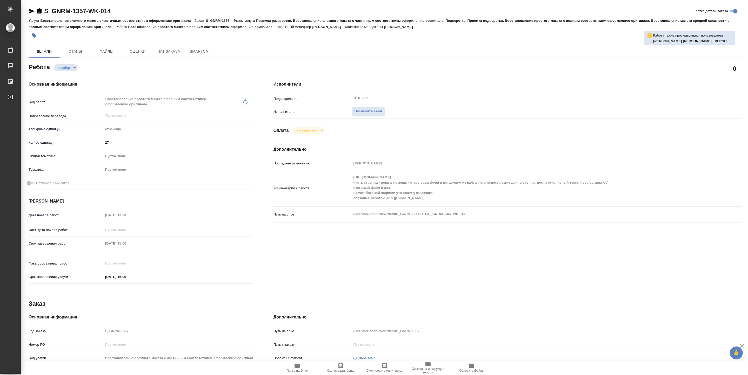
type textarea "x"
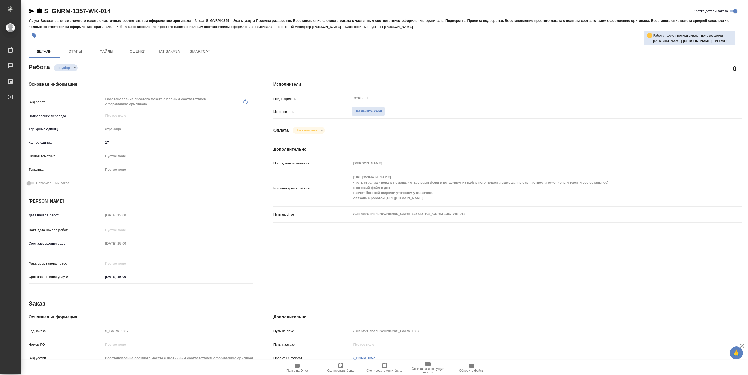
type textarea "x"
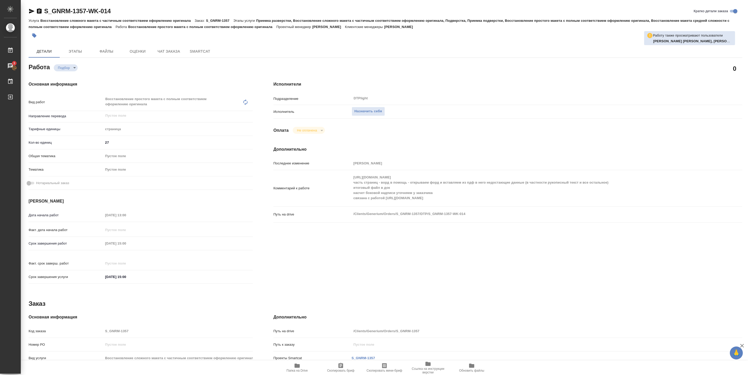
click at [298, 366] on icon "button" at bounding box center [296, 366] width 5 height 4
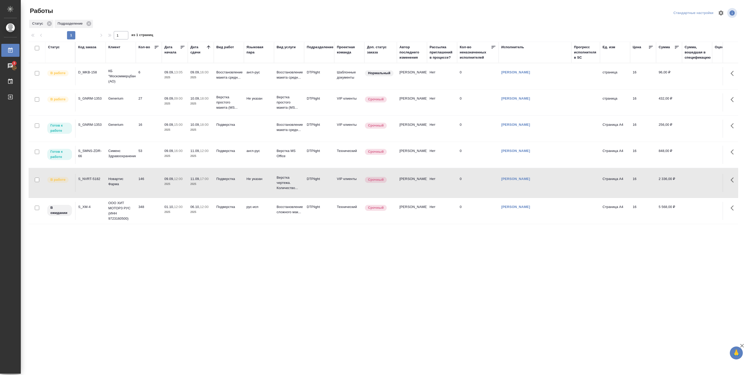
click at [124, 129] on td "Generium" at bounding box center [121, 129] width 30 height 18
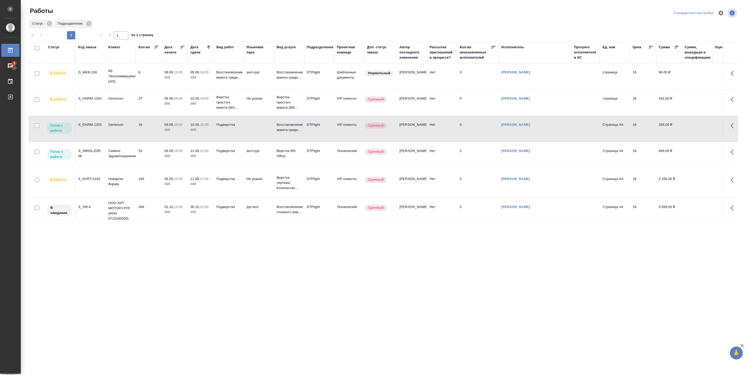
click at [112, 129] on td "Generium" at bounding box center [121, 129] width 30 height 18
click at [189, 130] on td "10.09, 18:00 2025" at bounding box center [201, 129] width 26 height 18
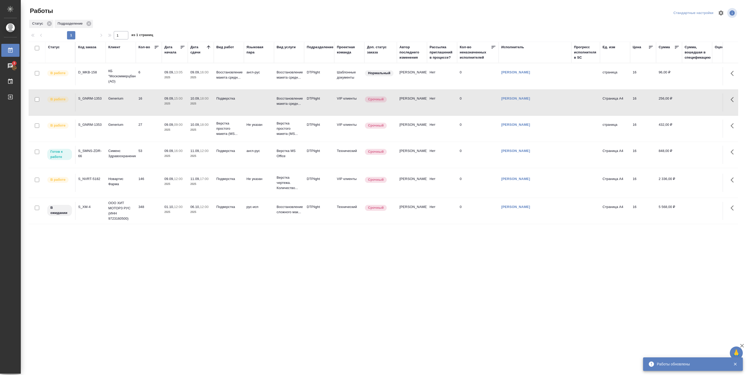
click at [140, 153] on td "53" at bounding box center [149, 155] width 26 height 18
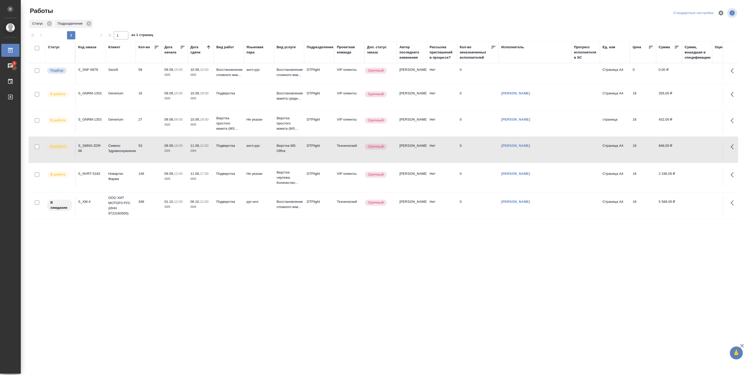
click at [212, 76] on td "10.09, 15:00 2025" at bounding box center [201, 74] width 26 height 18
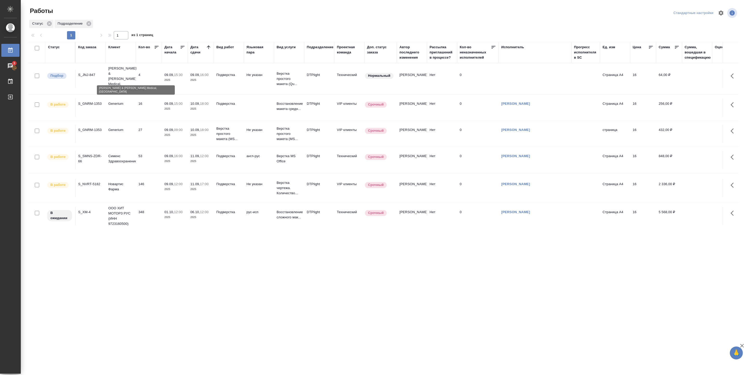
click at [133, 71] on p "Johnson & Johnson Medical, Russia" at bounding box center [120, 79] width 25 height 26
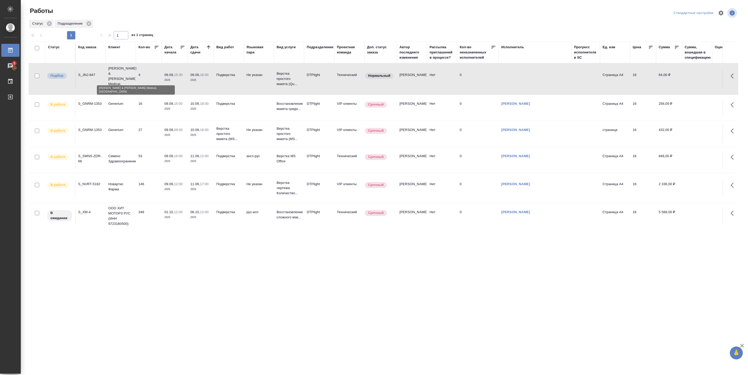
click at [133, 71] on p "Johnson & Johnson Medical, Russia" at bounding box center [120, 79] width 25 height 26
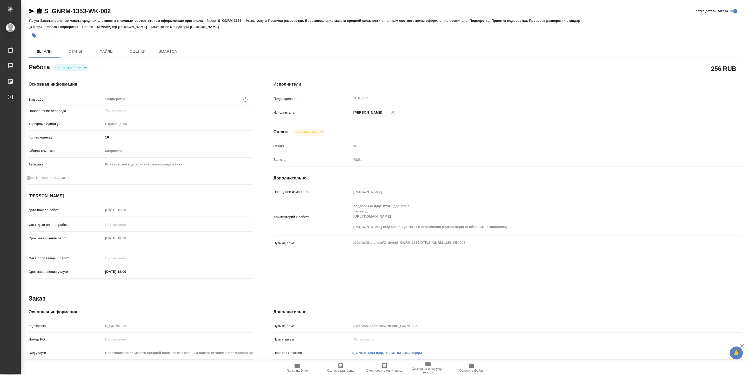
type textarea "x"
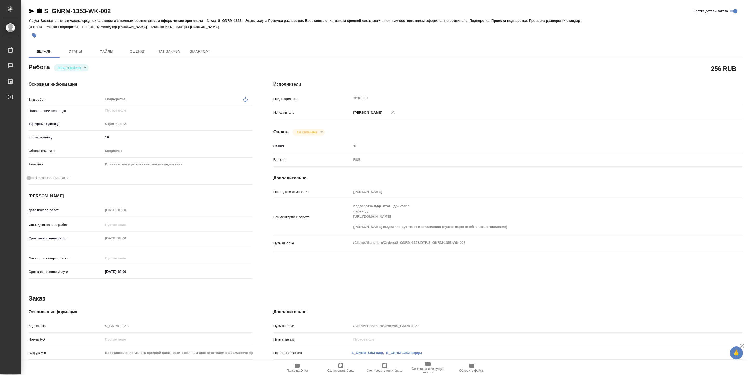
type textarea "x"
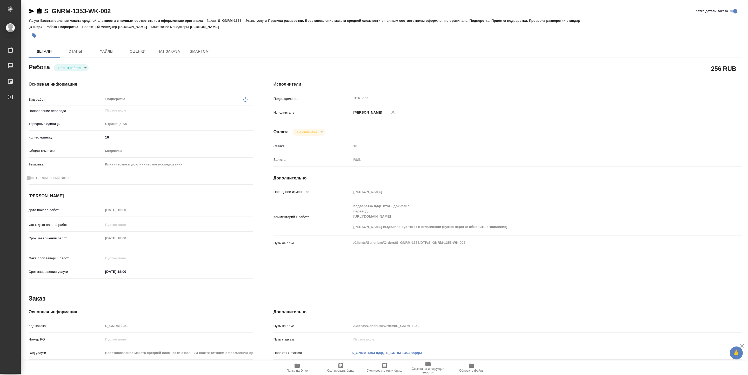
click at [74, 69] on body "🙏 .cls-1 fill:#fff; AWATERA Pankina Anna Работы Чаты График Выйти S_GNRM-1353-W…" at bounding box center [374, 187] width 748 height 375
type textarea "x"
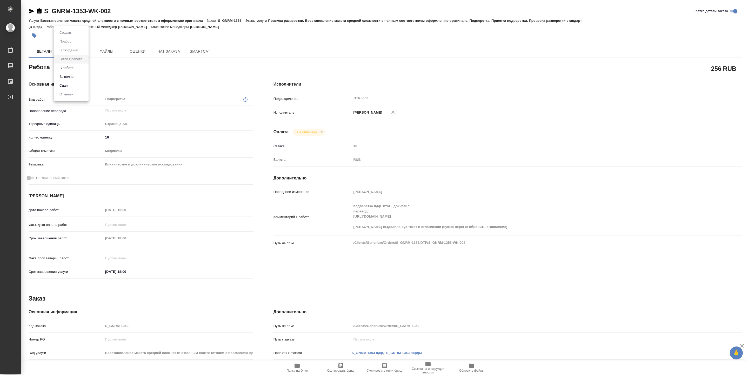
type textarea "x"
click at [73, 69] on button "В работе" at bounding box center [66, 68] width 17 height 6
type textarea "x"
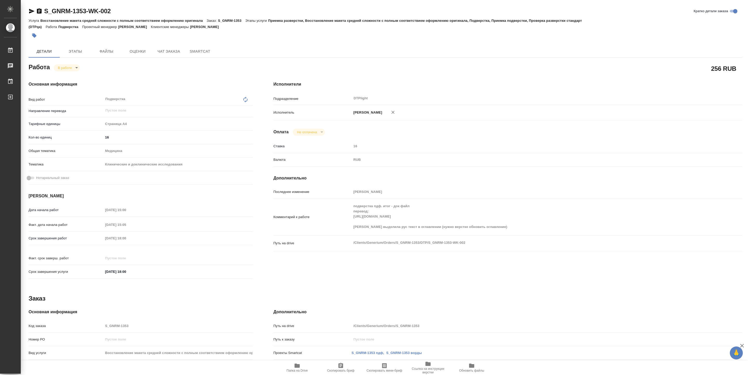
type textarea "x"
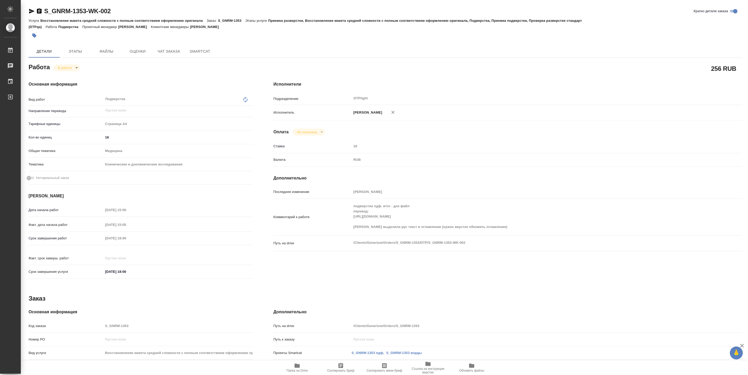
type textarea "x"
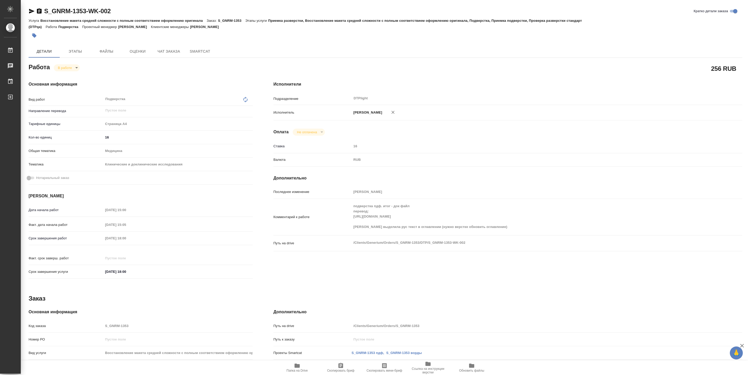
type textarea "x"
click at [549, 222] on div "Комментарий к работе подверстка пдф. итог - док файл перевод: https://drive.awa…" at bounding box center [507, 217] width 469 height 32
click at [302, 374] on button "Папка на Drive" at bounding box center [297, 368] width 44 height 15
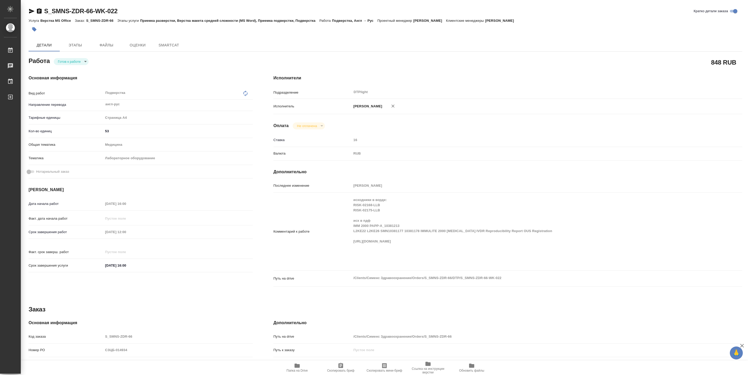
type textarea "x"
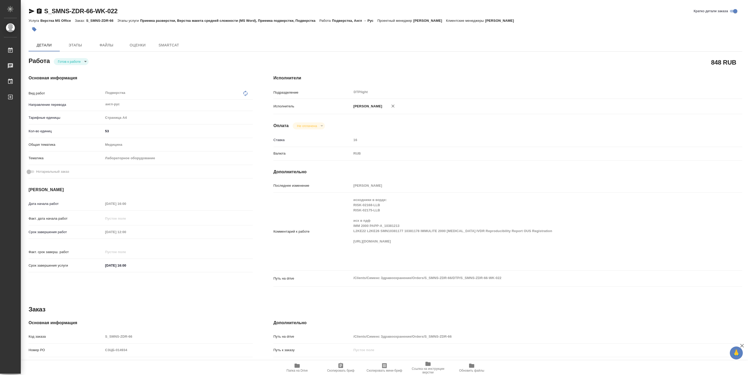
click at [80, 63] on body "🙏 .cls-1 fill:#fff; AWATERA [PERSON_NAME] Чаты График Выйти S_SMNS-ZDR-66-WK-02…" at bounding box center [374, 187] width 748 height 375
type textarea "x"
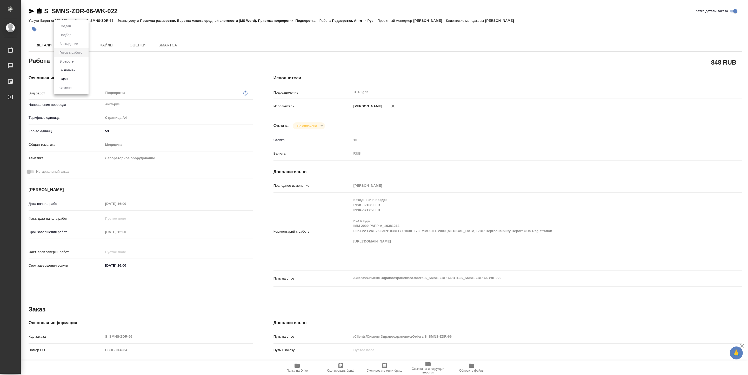
type textarea "x"
click at [70, 60] on button "В работе" at bounding box center [66, 62] width 17 height 6
type textarea "x"
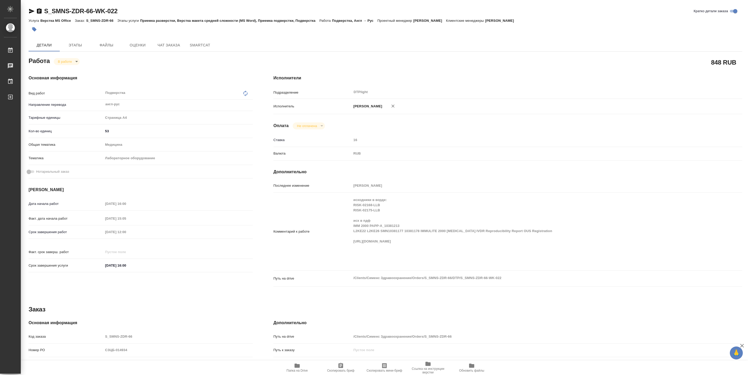
type textarea "x"
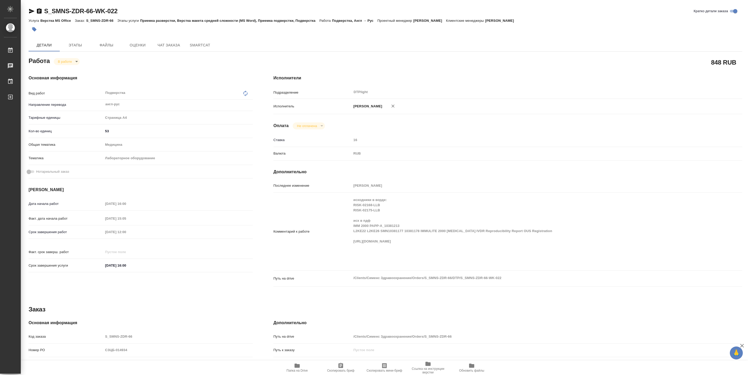
type textarea "x"
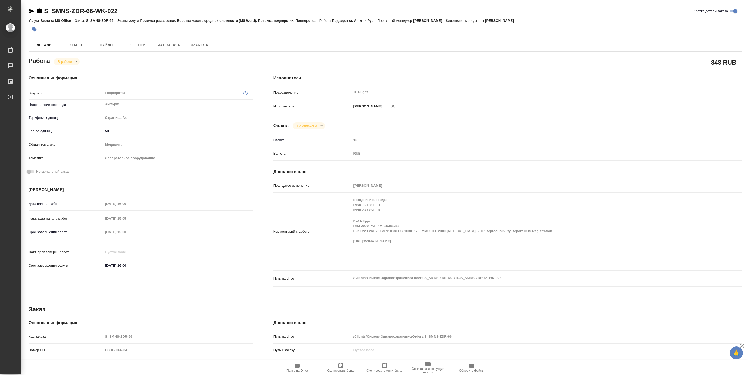
type textarea "x"
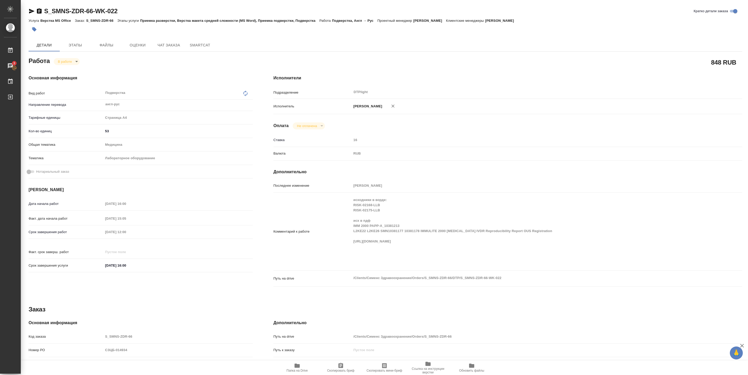
type textarea "x"
click at [297, 366] on icon "button" at bounding box center [296, 366] width 5 height 4
drag, startPoint x: 45, startPoint y: 15, endPoint x: 121, endPoint y: 12, distance: 75.6
click at [121, 12] on div "S_SMNS-ZDR-66-WK-022 Кратко детали заказа" at bounding box center [386, 11] width 714 height 8
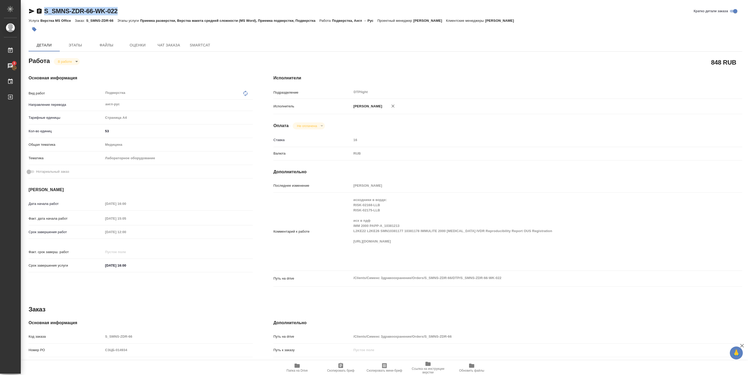
copy link "S_SMNS-ZDR-66-WK-022"
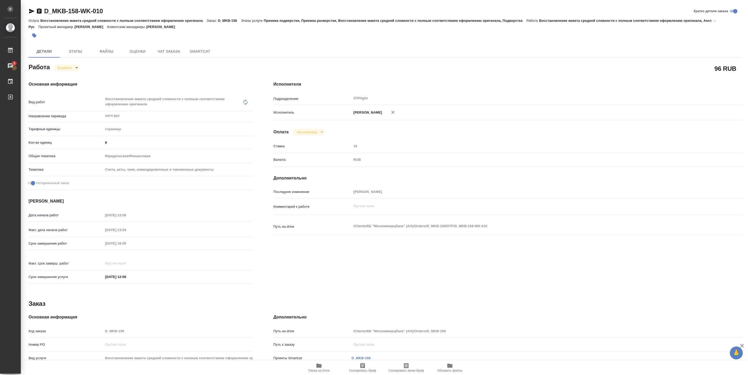
click at [317, 369] on span "Папка на Drive" at bounding box center [318, 371] width 21 height 4
click at [73, 66] on body "🙏 .cls-1 fill:#fff; AWATERA [PERSON_NAME] 3 Чаты График Выйти D_MKB-158-WK-010 …" at bounding box center [374, 187] width 748 height 375
click at [72, 76] on button "Выполнен" at bounding box center [67, 77] width 19 height 6
type textarea "x"
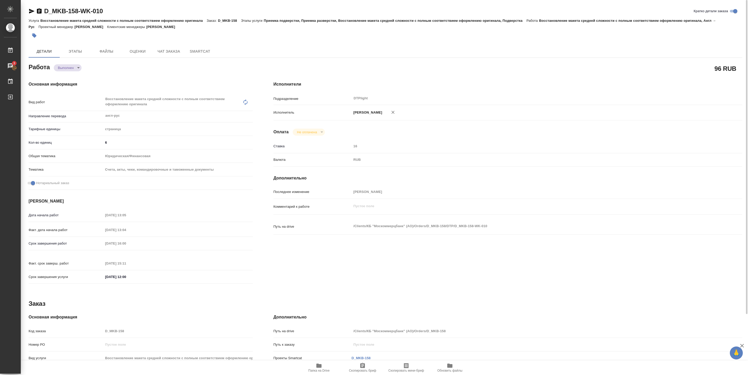
type textarea "x"
drag, startPoint x: 46, startPoint y: 15, endPoint x: 109, endPoint y: 16, distance: 62.6
click at [109, 16] on div "D_MKB-158-WK-010 Кратко детали заказа" at bounding box center [386, 12] width 714 height 10
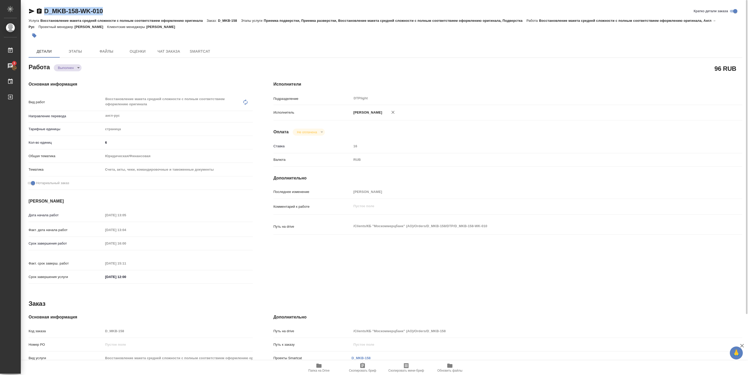
type textarea "x"
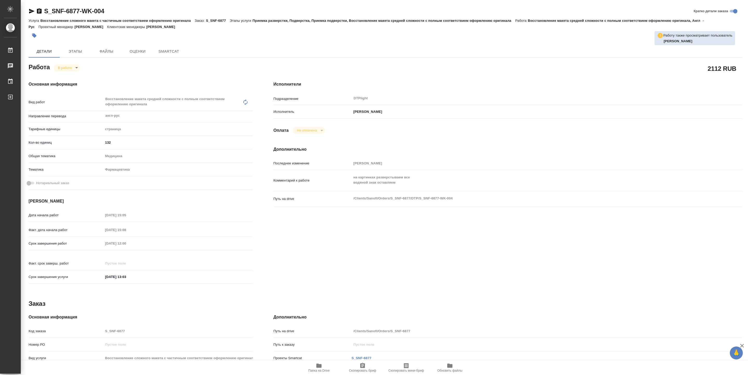
type textarea "x"
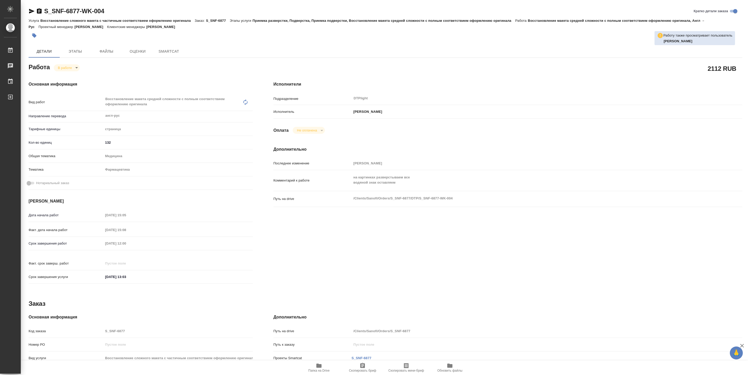
type textarea "x"
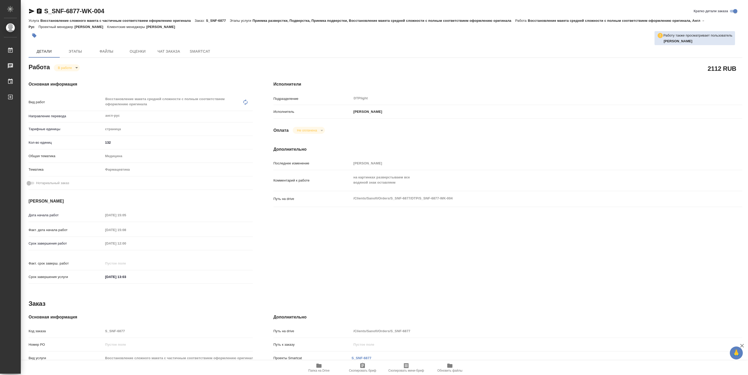
type textarea "x"
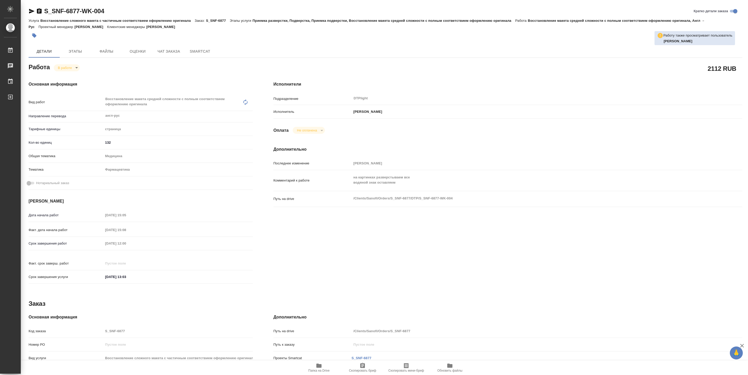
type textarea "x"
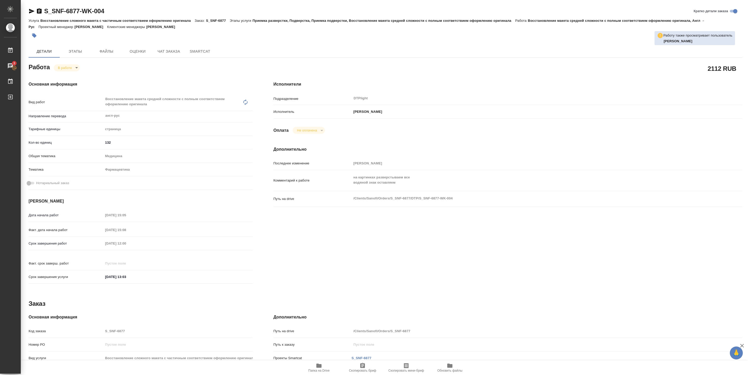
click at [323, 367] on span "Папка на Drive" at bounding box center [318, 368] width 37 height 10
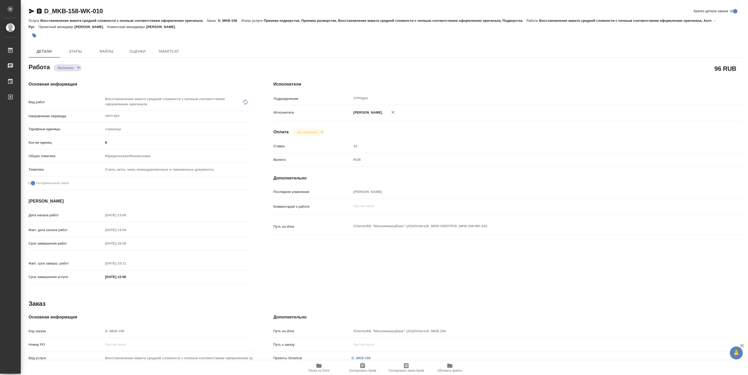
type textarea "x"
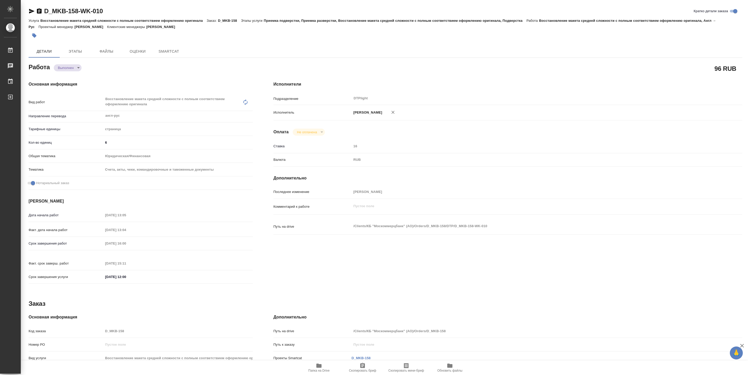
type textarea "x"
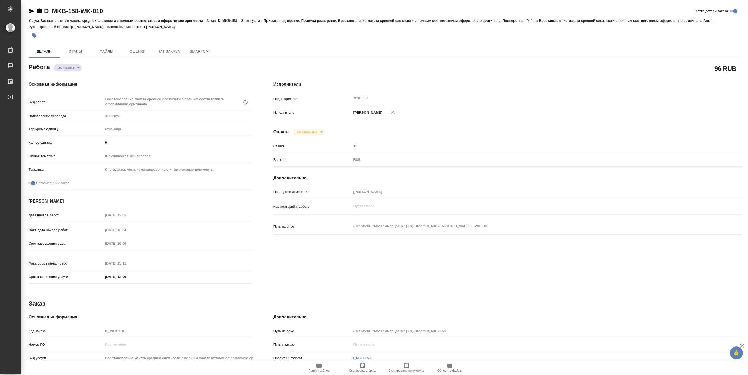
type textarea "x"
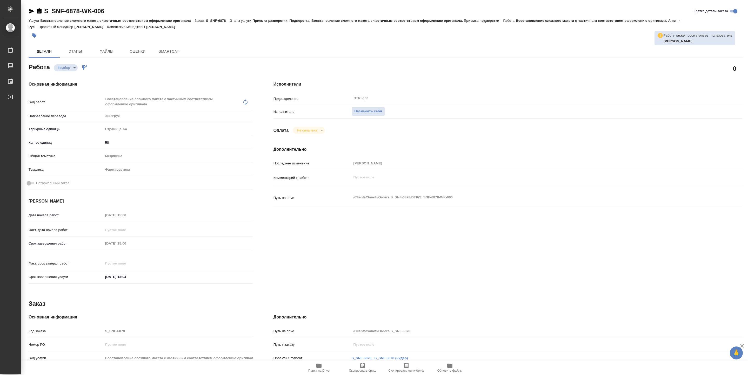
type textarea "x"
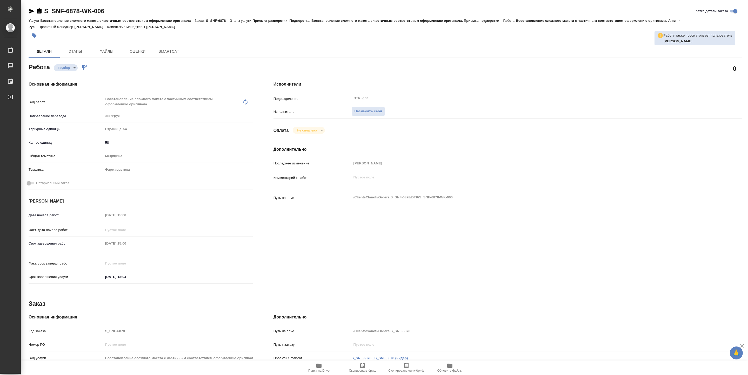
type textarea "x"
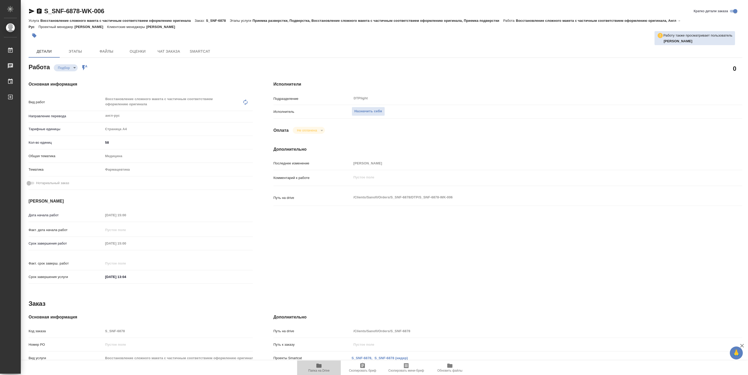
click at [320, 372] on span "Папка на Drive" at bounding box center [318, 371] width 21 height 4
type textarea "x"
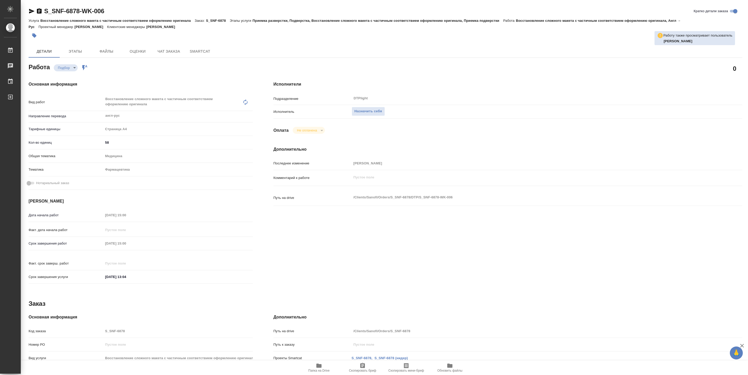
type textarea "x"
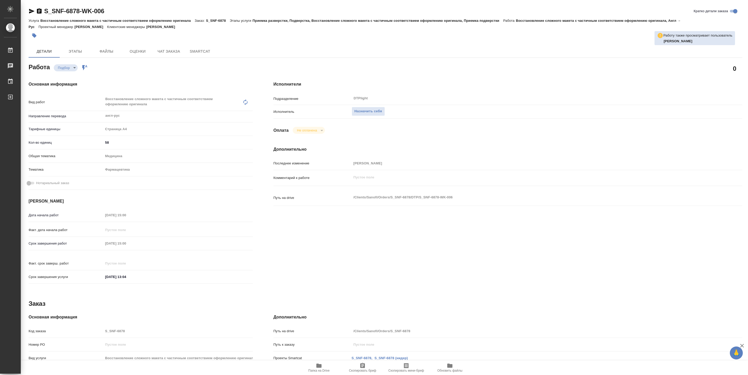
type textarea "x"
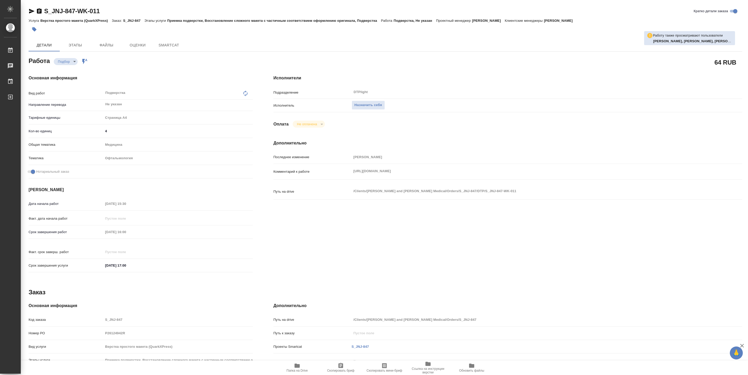
type textarea "x"
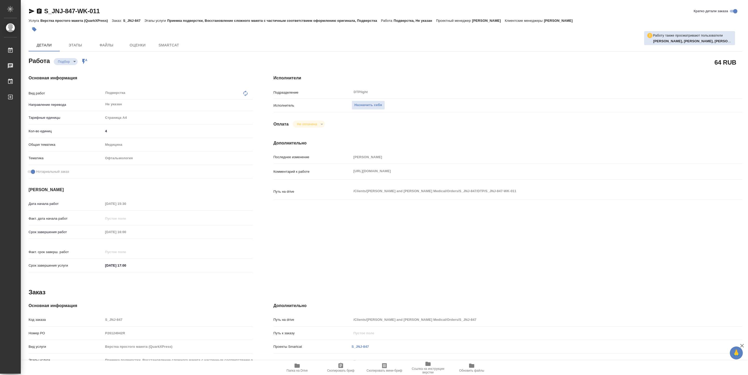
type textarea "x"
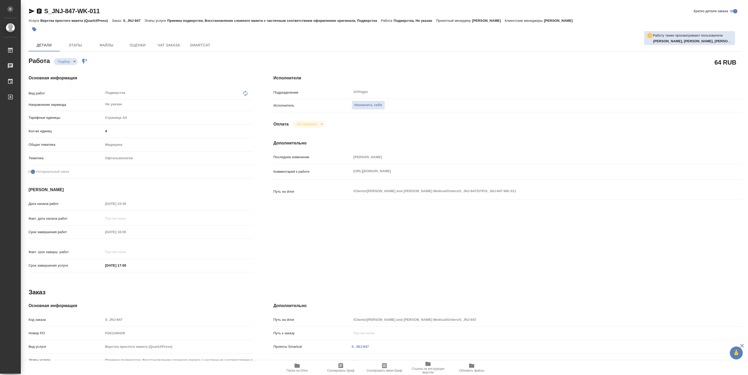
type textarea "x"
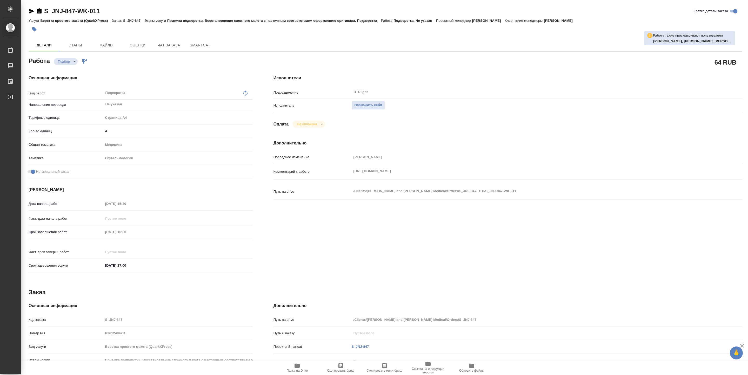
type textarea "x"
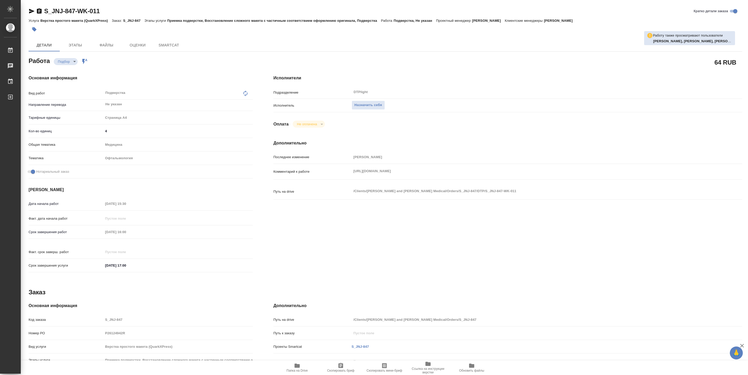
type textarea "x"
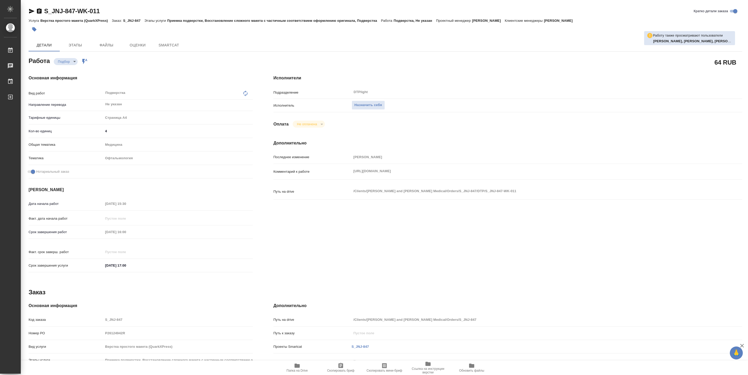
type textarea "x"
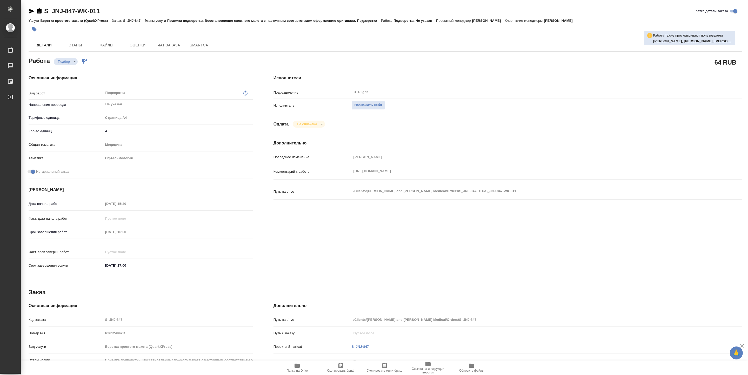
type textarea "x"
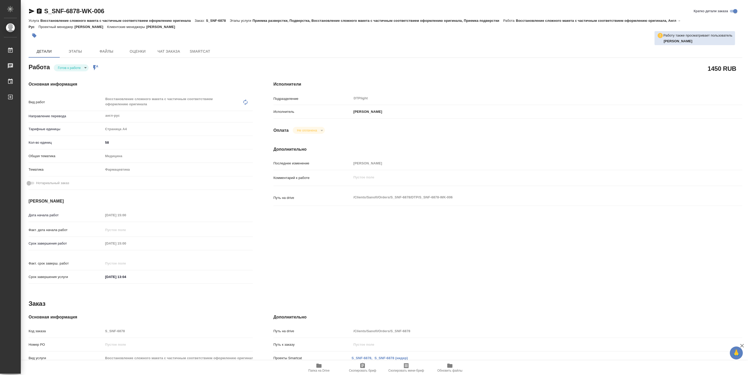
type textarea "x"
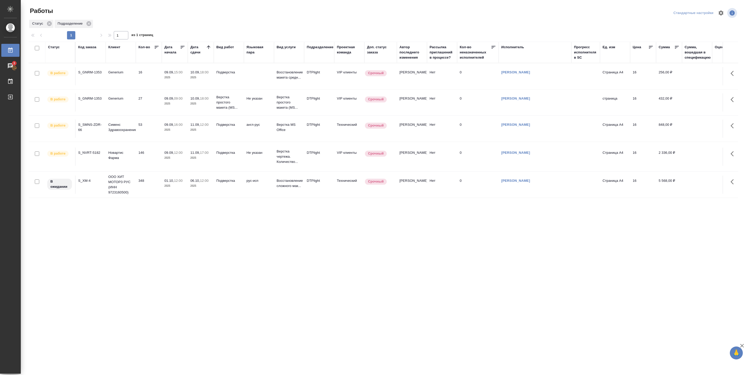
click at [154, 161] on td "146" at bounding box center [149, 157] width 26 height 18
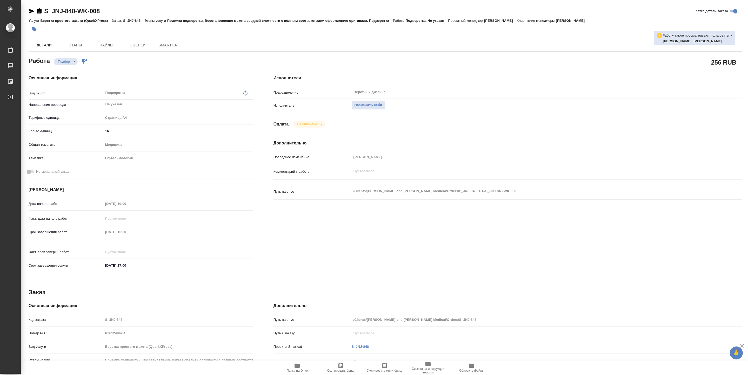
type textarea "x"
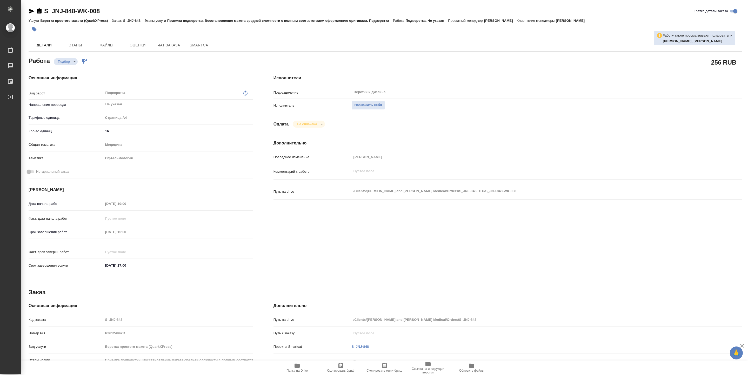
type textarea "x"
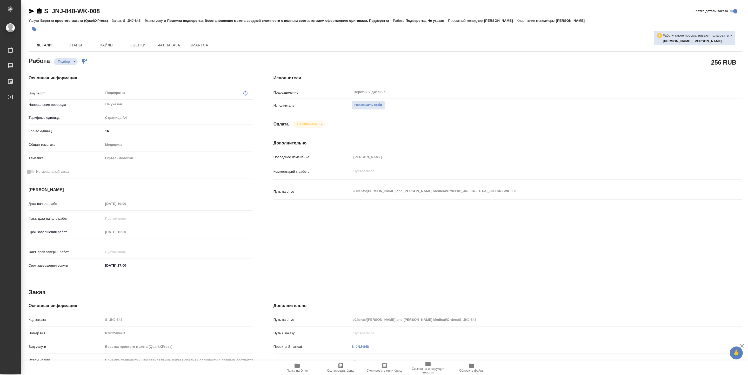
type textarea "x"
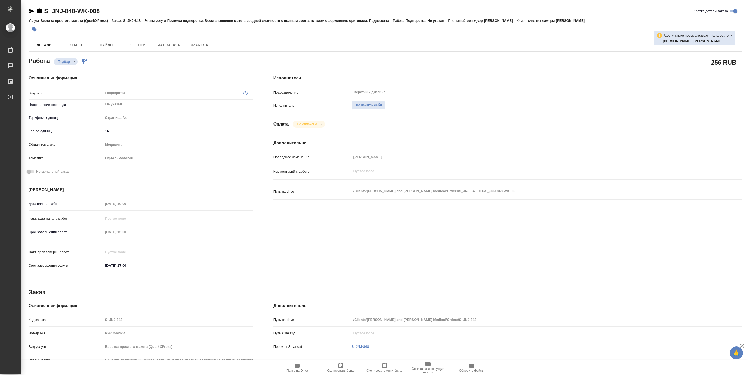
click at [299, 364] on icon "button" at bounding box center [297, 366] width 6 height 6
type textarea "x"
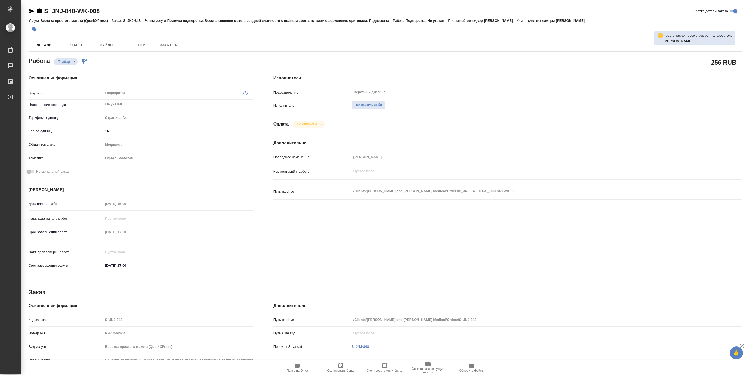
type textarea "x"
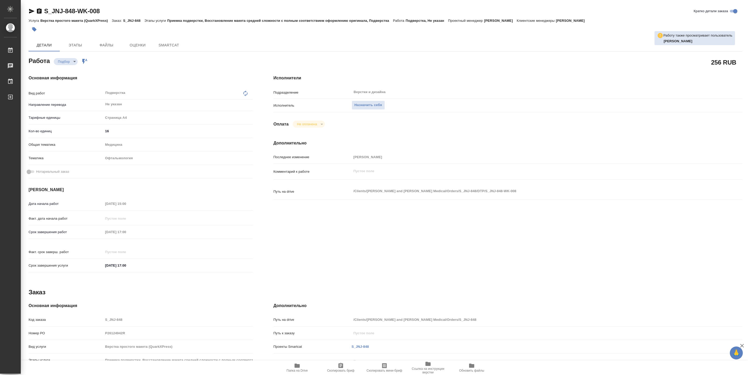
type textarea "x"
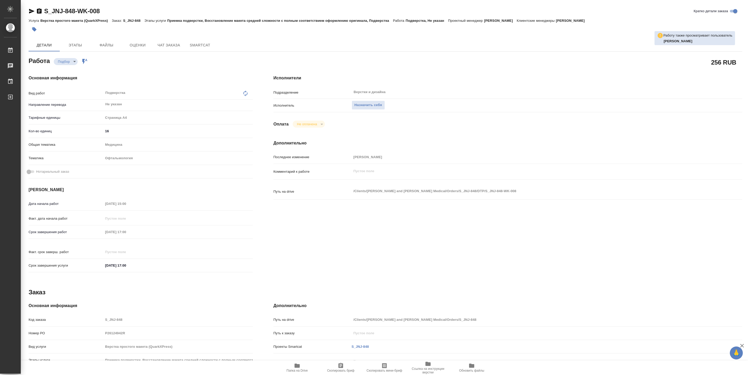
type textarea "x"
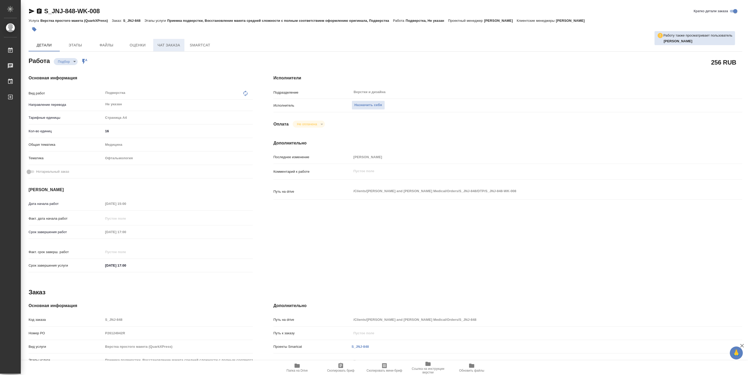
type textarea "x"
click at [172, 45] on span "Чат заказа" at bounding box center [168, 45] width 25 height 6
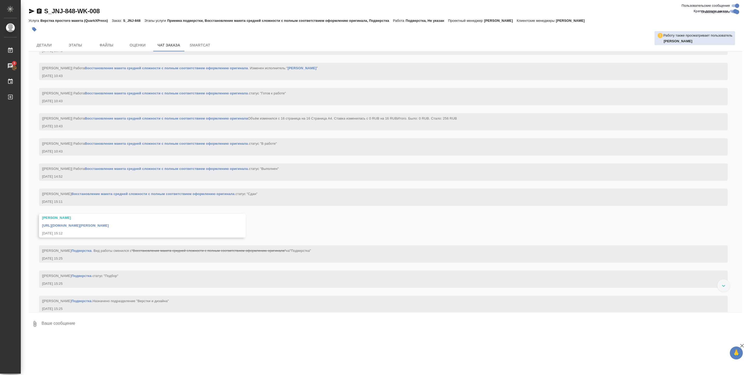
scroll to position [756, 0]
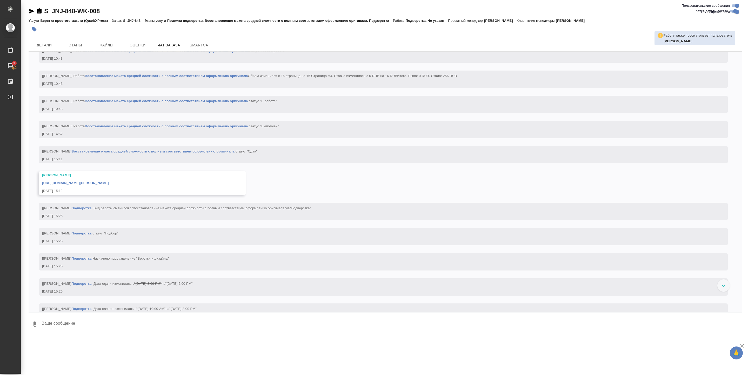
click at [144, 103] on link "Восстановление макета средней сложности с полным соответствием оформлению ориги…" at bounding box center [166, 101] width 163 height 4
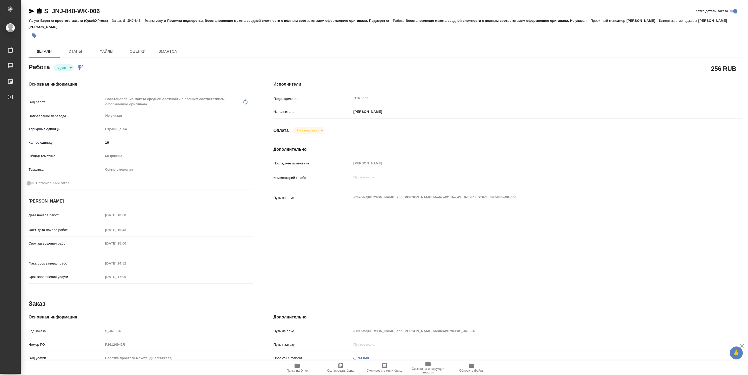
type textarea "x"
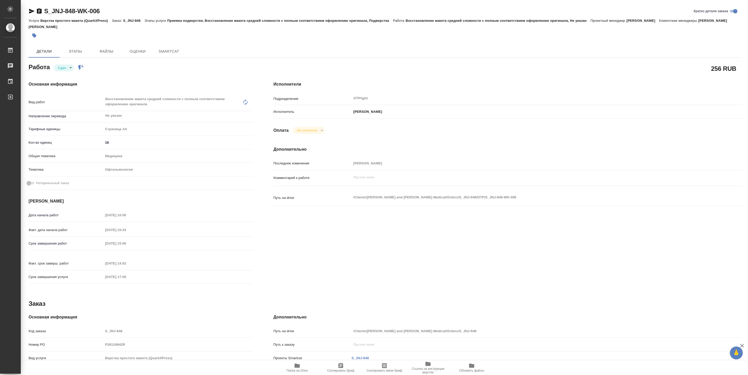
type textarea "x"
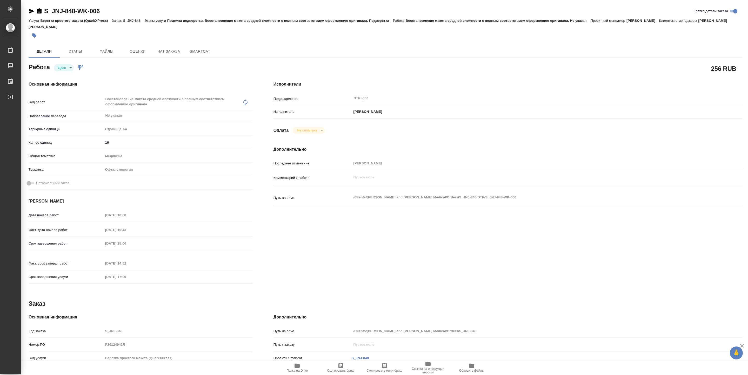
type textarea "x"
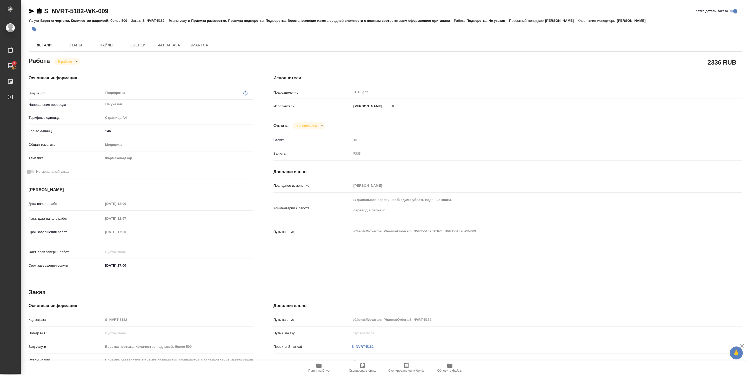
click at [320, 370] on span "Папка на Drive" at bounding box center [318, 371] width 21 height 4
drag, startPoint x: 45, startPoint y: 16, endPoint x: 124, endPoint y: 12, distance: 78.8
click at [124, 12] on div "S_NVRT-5182-WK-009 Кратко детали заказа" at bounding box center [386, 12] width 714 height 10
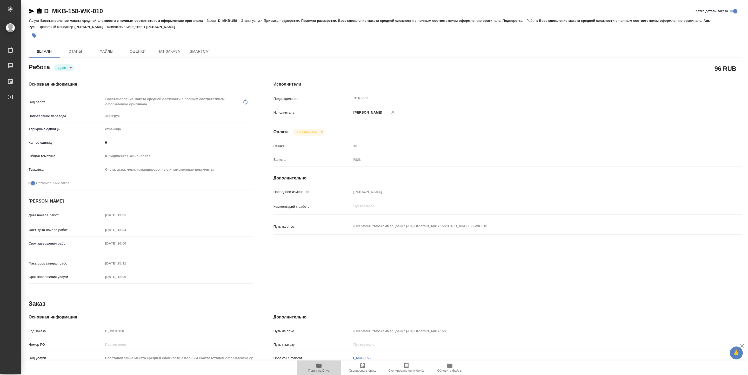
click at [312, 367] on span "Папка на Drive" at bounding box center [318, 368] width 37 height 10
type textarea "x"
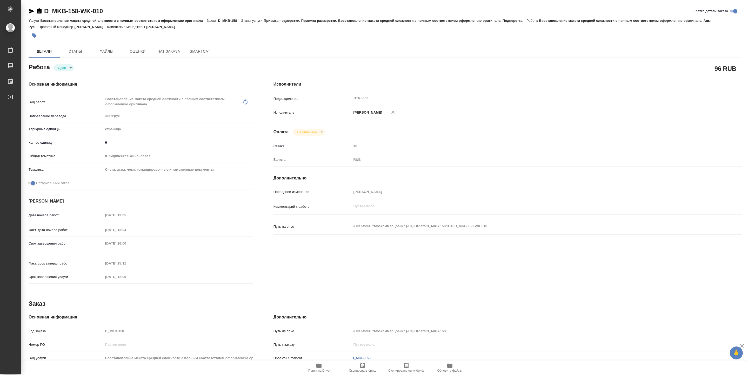
type textarea "x"
click at [315, 370] on span "Папка на Drive" at bounding box center [318, 371] width 21 height 4
type textarea "x"
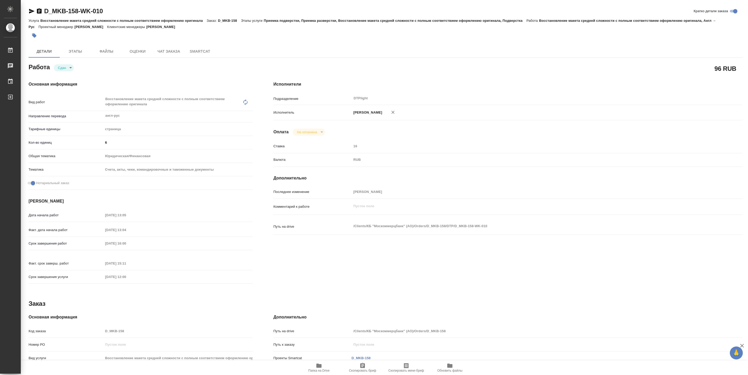
type textarea "x"
click at [316, 366] on icon "button" at bounding box center [318, 366] width 5 height 4
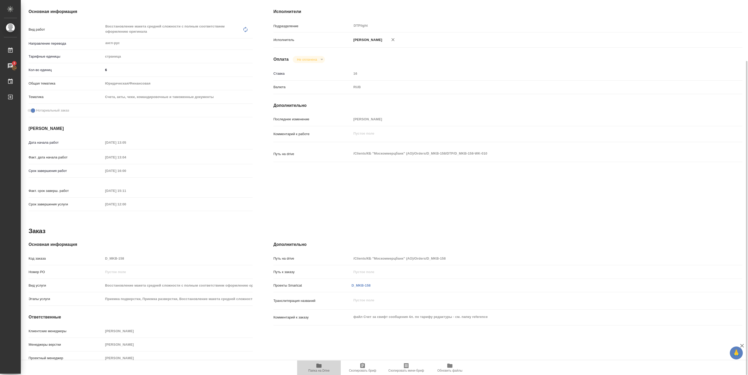
click at [319, 368] on icon "button" at bounding box center [318, 366] width 5 height 4
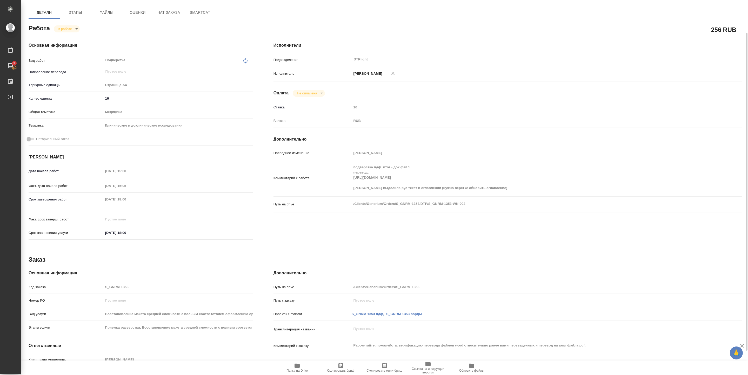
scroll to position [67, 0]
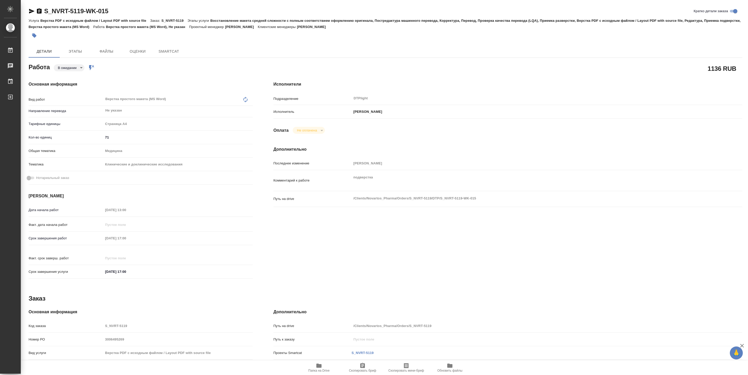
type textarea "x"
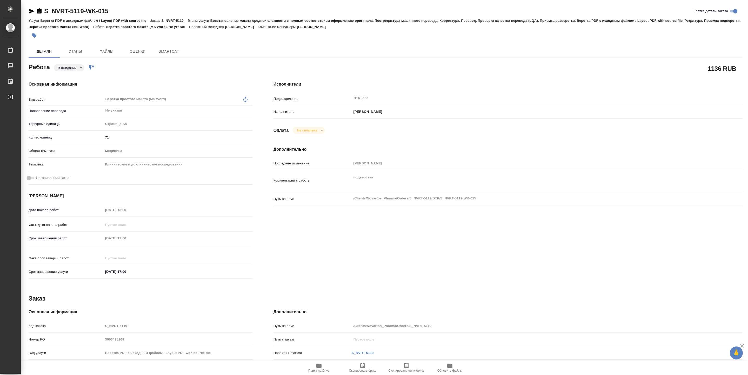
type textarea "x"
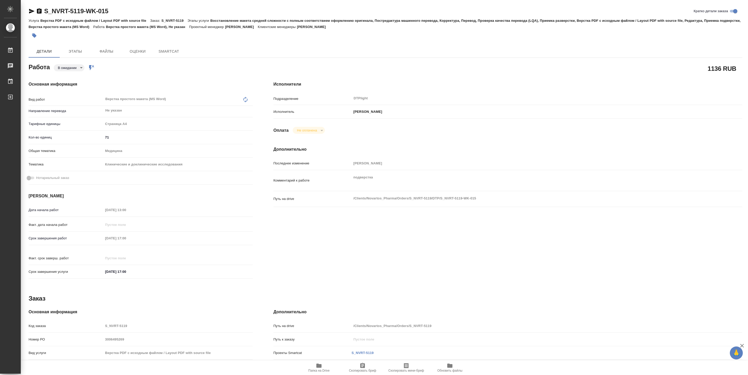
type textarea "x"
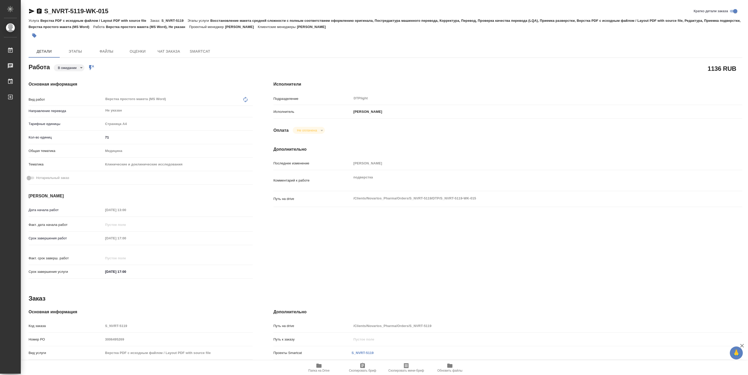
type textarea "x"
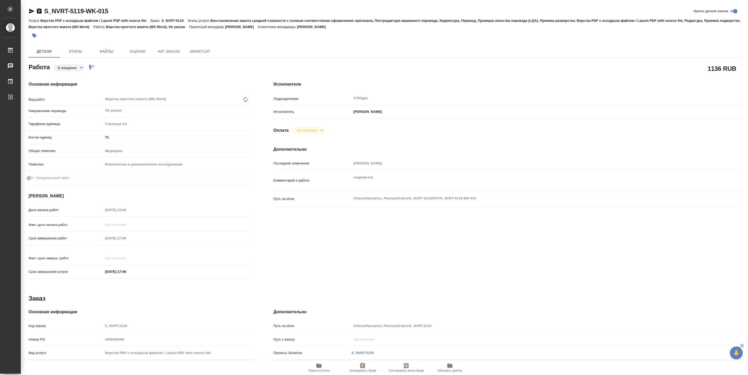
type textarea "x"
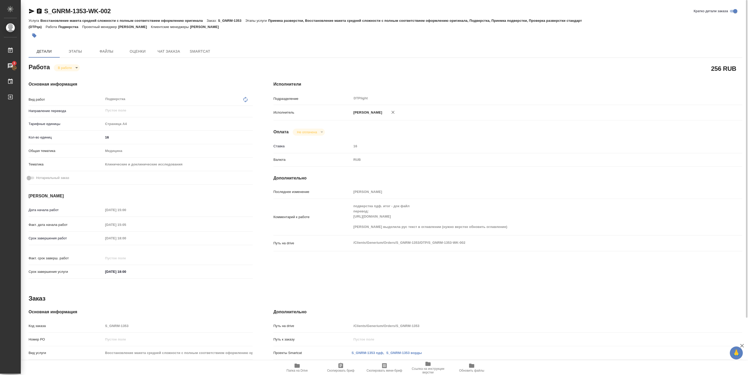
click at [295, 368] on icon "button" at bounding box center [297, 366] width 6 height 6
click at [69, 70] on body "🙏 .cls-1 fill:#fff; AWATERA Pankina Anna Работы 3 Чаты График Выйти S_GNRM-1353…" at bounding box center [374, 187] width 748 height 375
click at [67, 73] on li "Выполнен" at bounding box center [71, 76] width 34 height 9
type textarea "x"
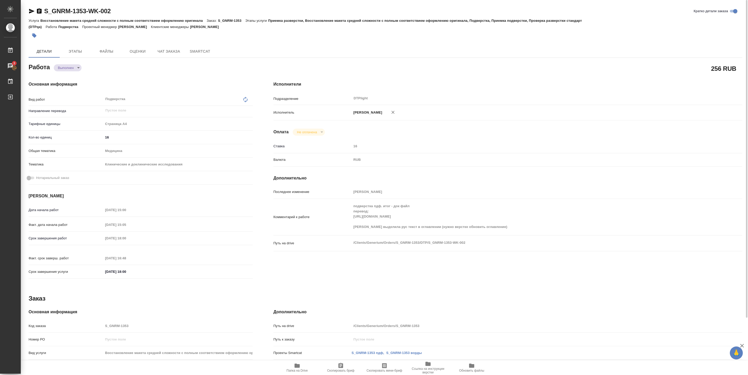
type textarea "x"
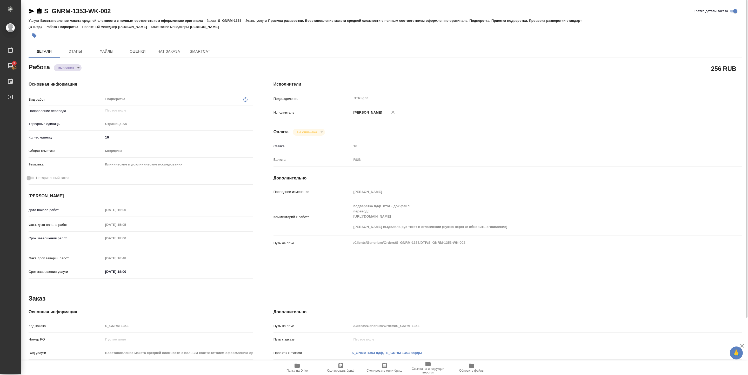
type textarea "x"
drag, startPoint x: 44, startPoint y: 15, endPoint x: 123, endPoint y: 18, distance: 79.0
click at [123, 18] on div "S_GNRM-1353-WK-002 Кратко детали заказа Услуга Восстановление макета средней сл…" at bounding box center [386, 24] width 714 height 34
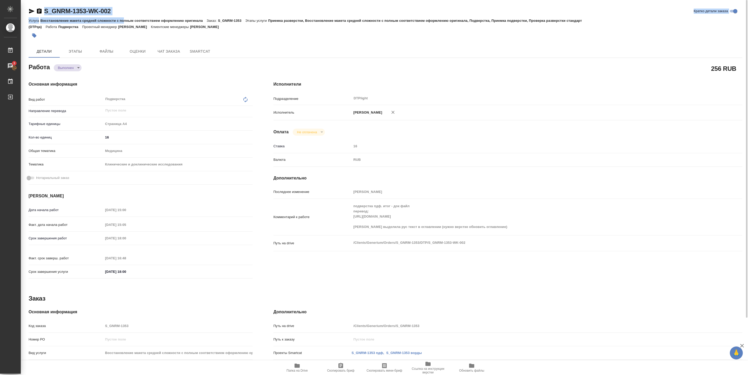
click at [120, 14] on div "S_GNRM-1353-WK-002 Кратко детали заказа" at bounding box center [386, 11] width 714 height 8
drag, startPoint x: 119, startPoint y: 14, endPoint x: 44, endPoint y: 13, distance: 75.0
click at [44, 13] on div "S_GNRM-1353-WK-002 Кратко детали заказа" at bounding box center [386, 11] width 714 height 8
click at [225, 38] on div at bounding box center [267, 35] width 476 height 11
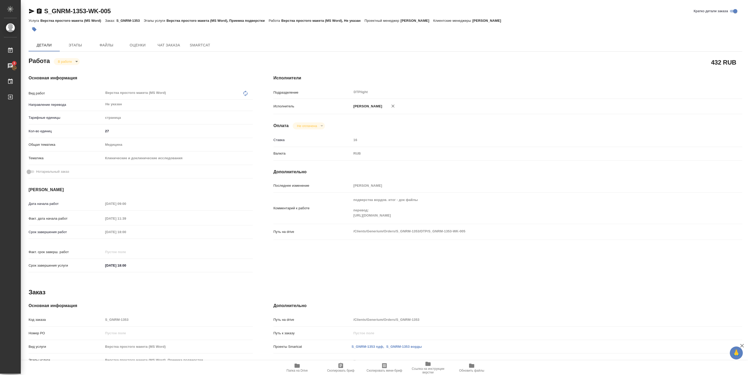
click at [300, 366] on icon "button" at bounding box center [297, 366] width 6 height 6
click at [72, 60] on body "🙏 .cls-1 fill:#fff; AWATERA [PERSON_NAME] 3 Чаты График Выйти S_GNRM-1353-WK-00…" at bounding box center [374, 187] width 748 height 375
click at [71, 70] on button "Выполнен" at bounding box center [67, 71] width 19 height 6
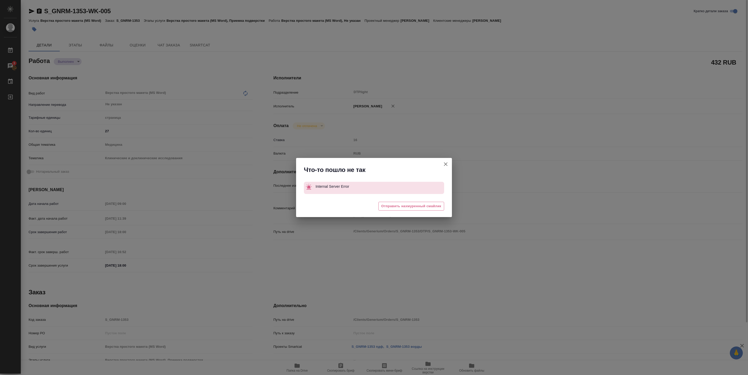
type textarea "x"
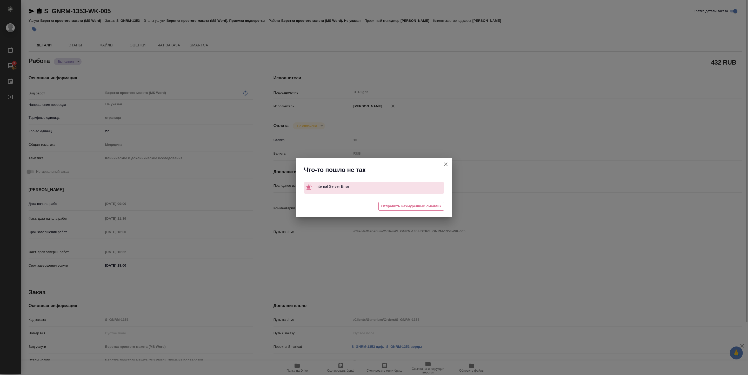
click at [444, 165] on icon "button" at bounding box center [446, 165] width 4 height 4
type textarea "x"
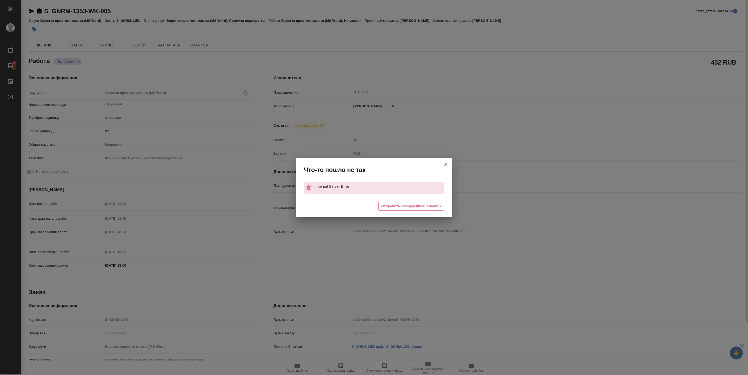
type textarea "x"
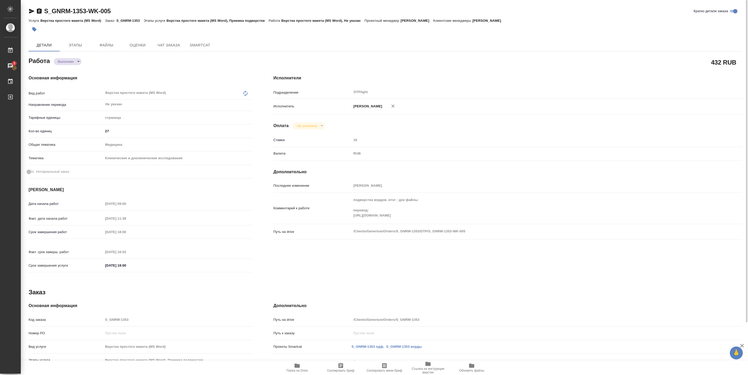
type textarea "x"
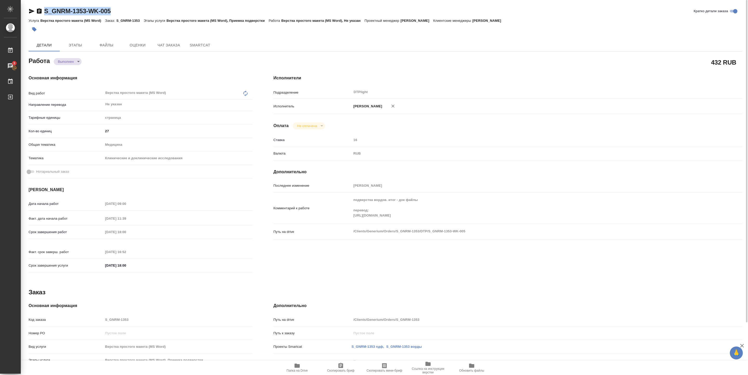
drag, startPoint x: 45, startPoint y: 15, endPoint x: 117, endPoint y: 13, distance: 72.2
click at [117, 13] on div "S_GNRM-1353-WK-005 [PERSON_NAME] детали заказа" at bounding box center [386, 11] width 714 height 8
copy link "S_GNRM-1353-WK-005"
type textarea "x"
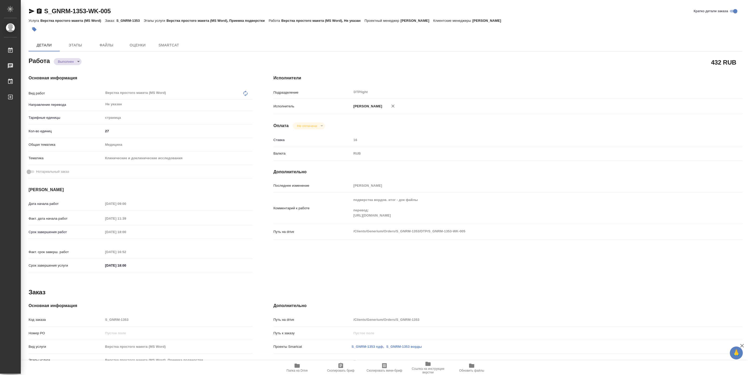
type textarea "x"
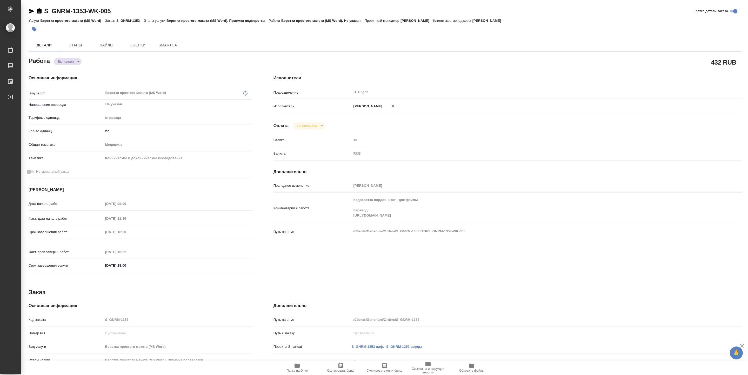
type textarea "x"
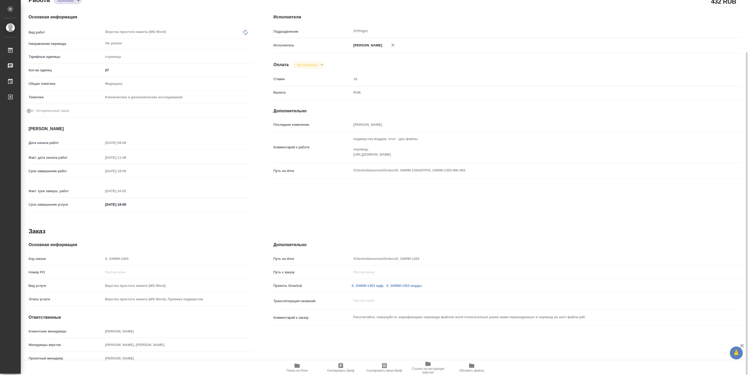
type textarea "x"
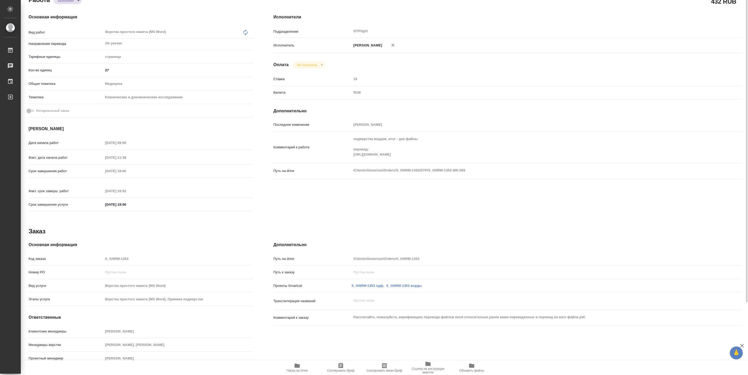
scroll to position [0, 0]
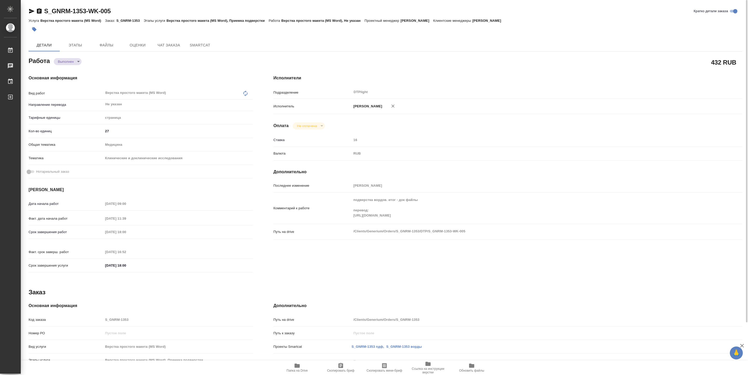
type textarea "x"
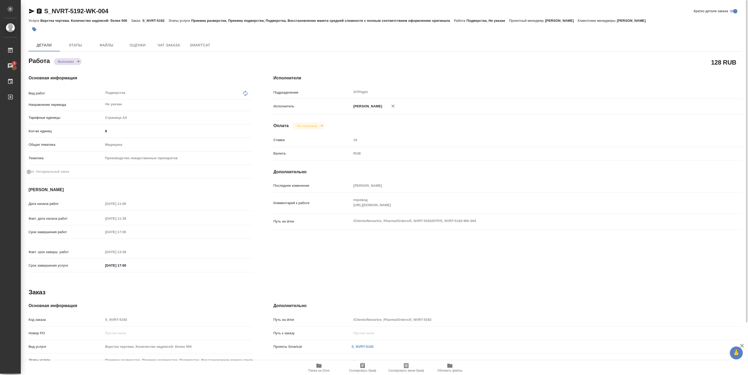
click at [243, 42] on div "Детали Этапы Файлы Оценки Чат заказа SmartCat" at bounding box center [386, 45] width 714 height 12
